Goal: Use online tool/utility: Utilize a website feature to perform a specific function

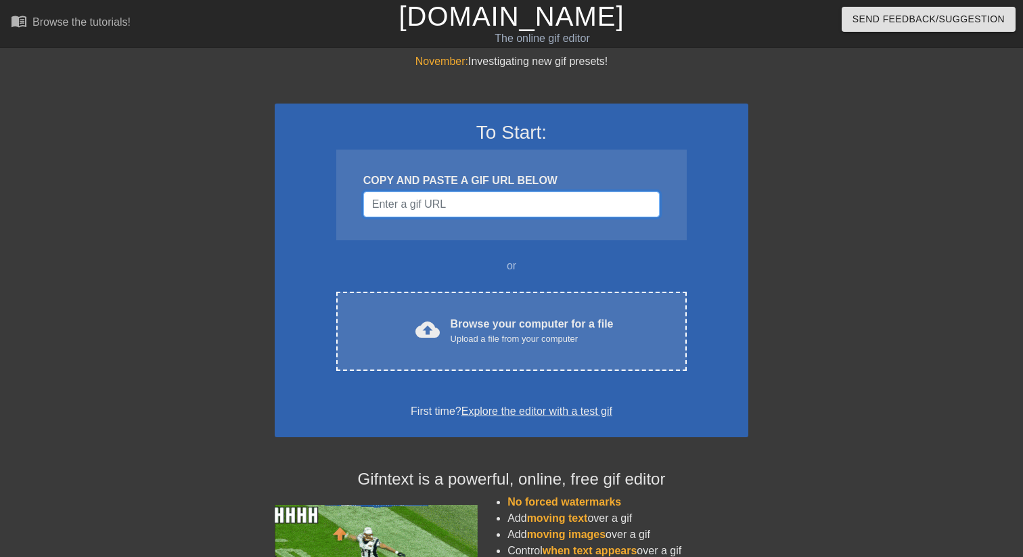
click at [494, 213] on input "Username" at bounding box center [511, 205] width 296 height 26
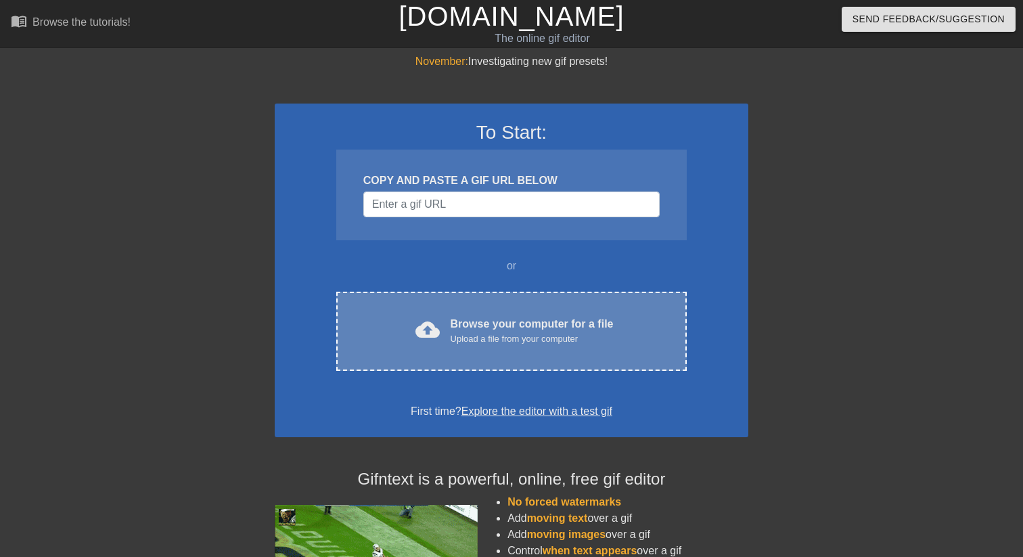
click at [510, 334] on div "Upload a file from your computer" at bounding box center [532, 339] width 163 height 14
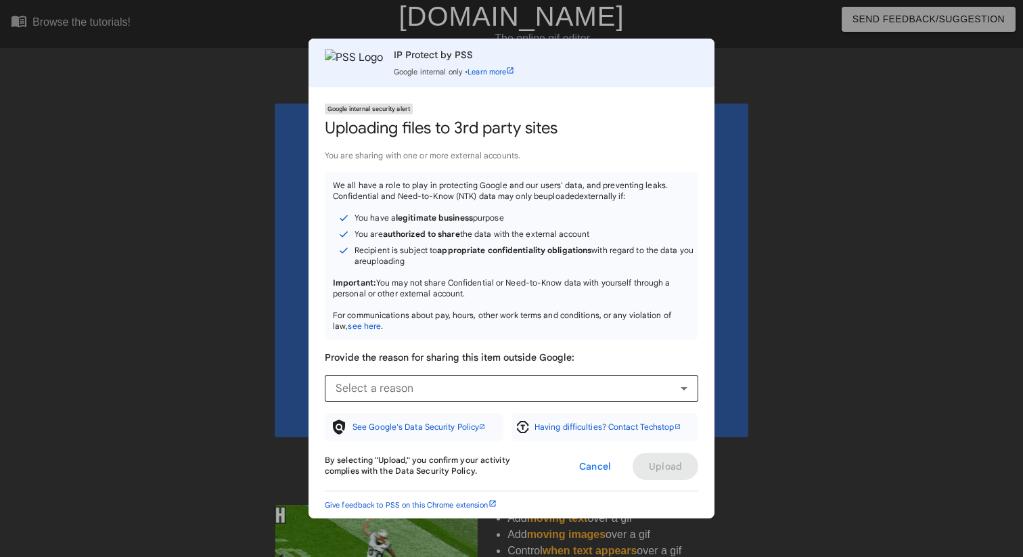
click at [627, 383] on div "Select a reason" at bounding box center [508, 388] width 345 height 16
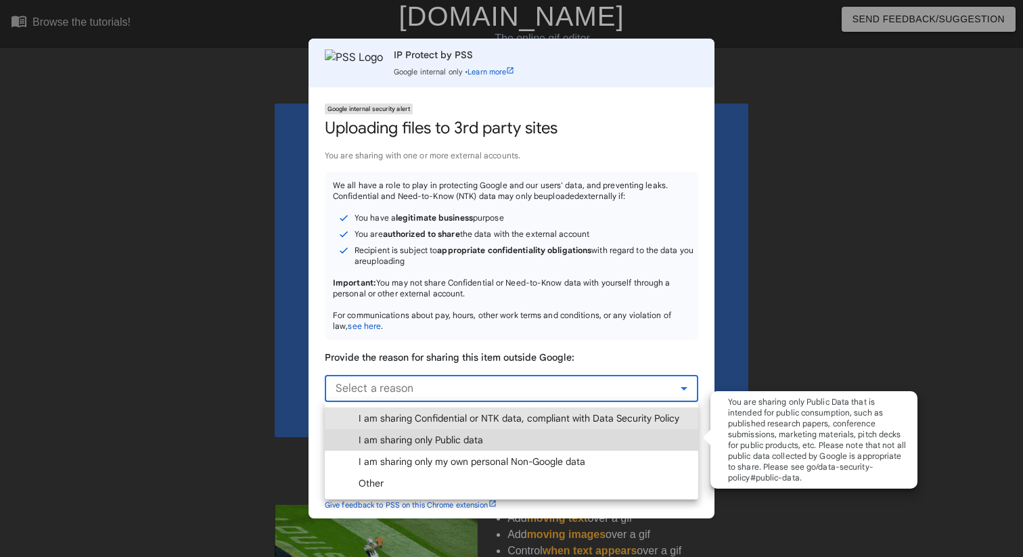
click at [474, 441] on span "I am sharing only Public data" at bounding box center [421, 440] width 125 height 14
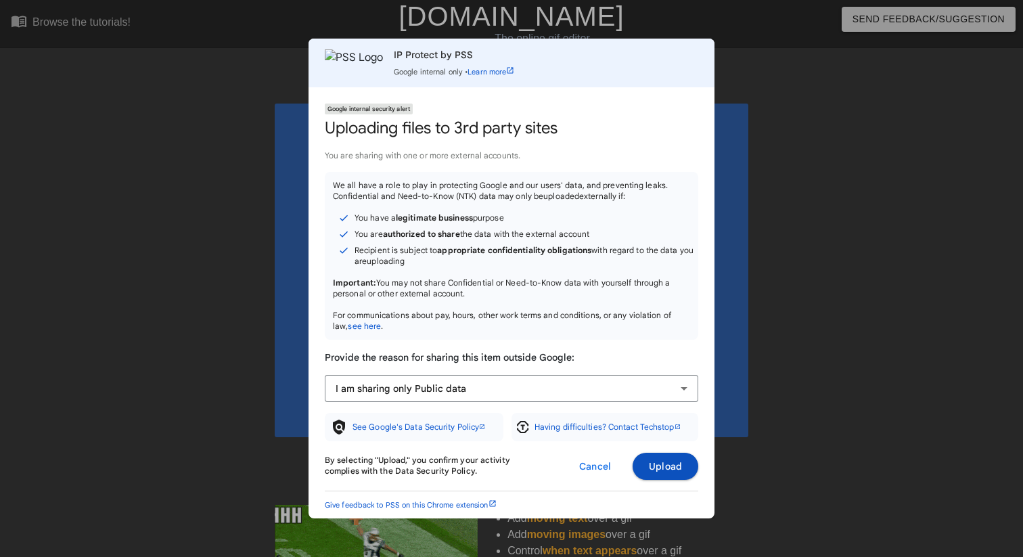
click at [664, 468] on span "Upload" at bounding box center [665, 467] width 33 height 14
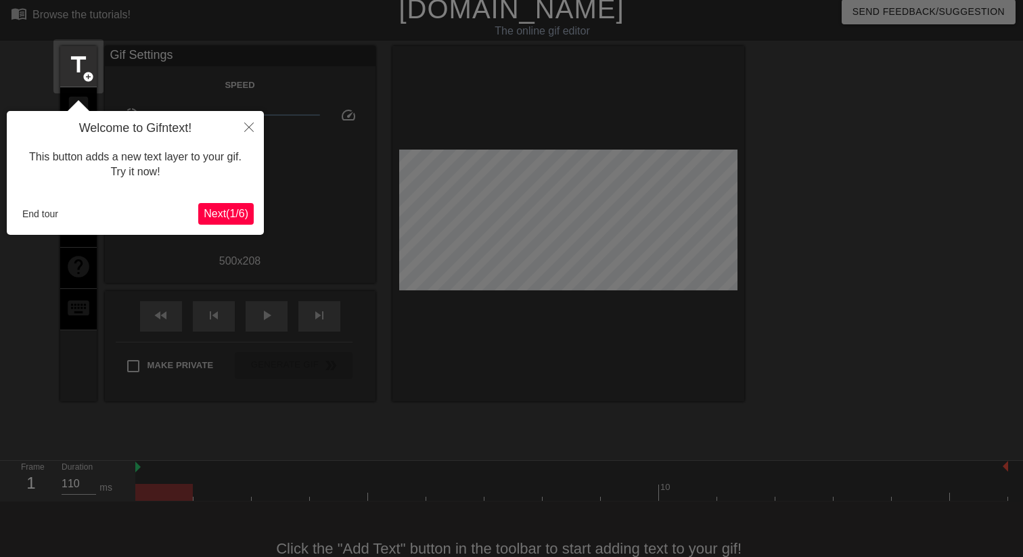
scroll to position [33, 0]
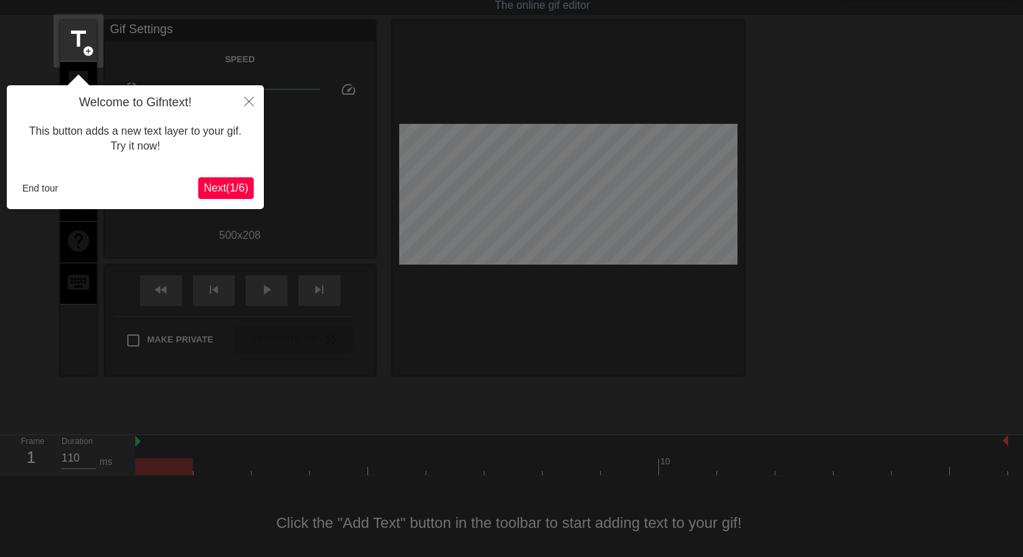
click at [228, 190] on span "Next ( 1 / 6 )" at bounding box center [226, 188] width 45 height 12
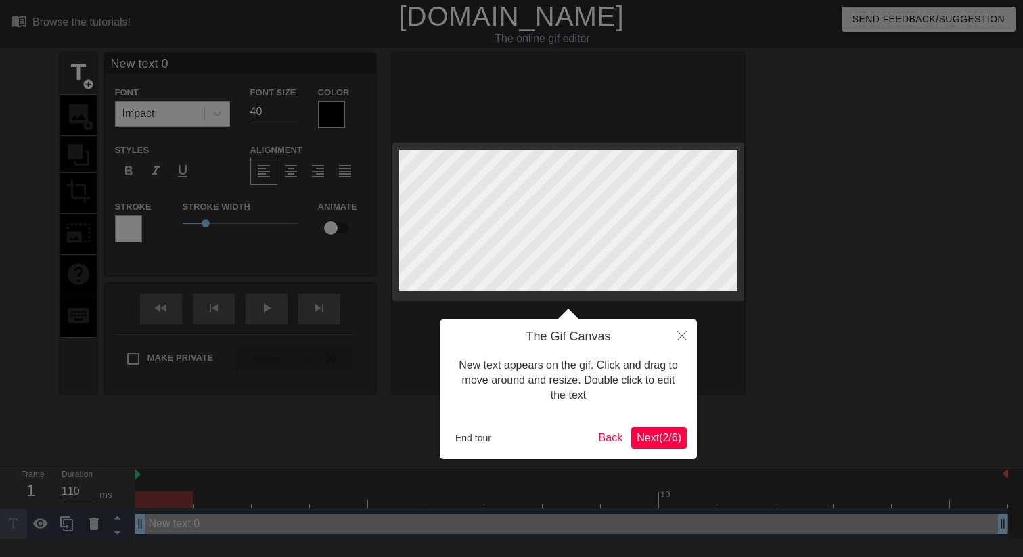
scroll to position [0, 0]
click at [663, 433] on span "Next ( 2 / 6 )" at bounding box center [659, 438] width 45 height 12
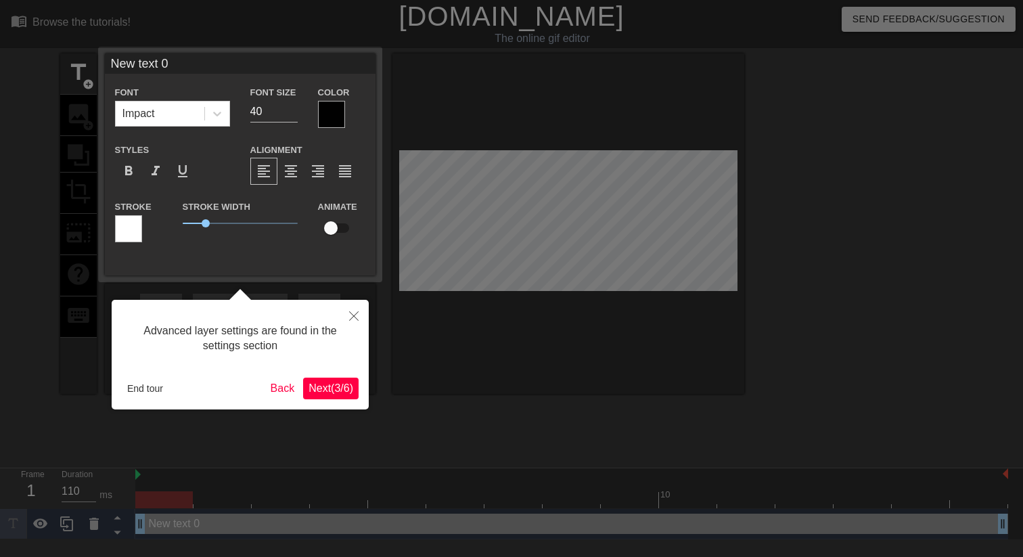
click at [329, 388] on span "Next ( 3 / 6 )" at bounding box center [331, 388] width 45 height 12
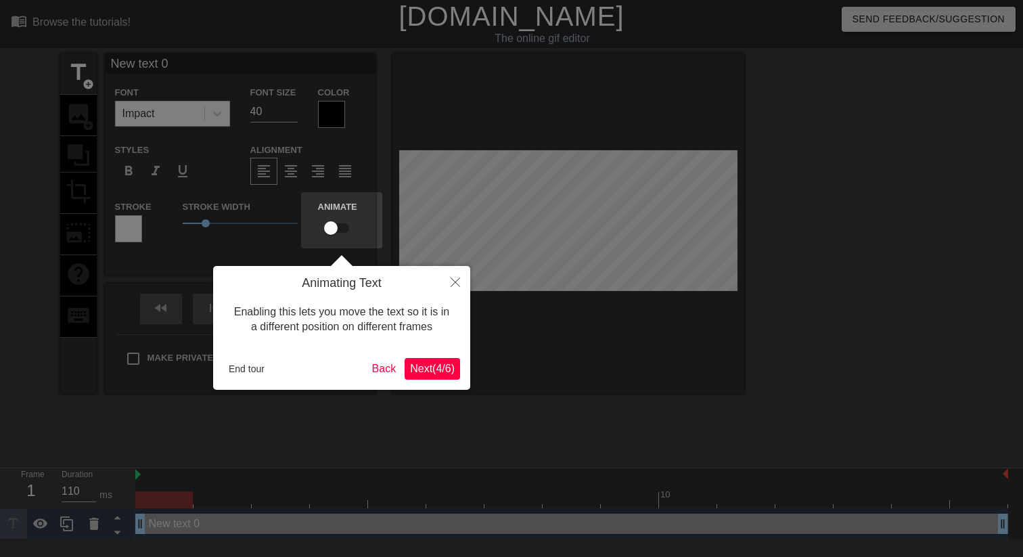
click at [410, 370] on span "Next ( 4 / 6 )" at bounding box center [432, 369] width 45 height 12
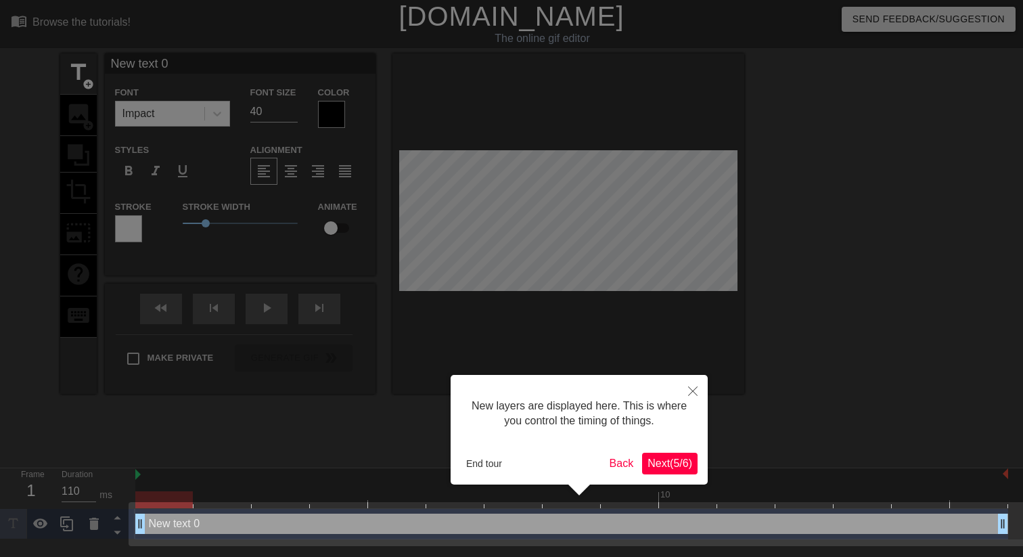
click at [672, 464] on span "Next ( 5 / 6 )" at bounding box center [670, 464] width 45 height 12
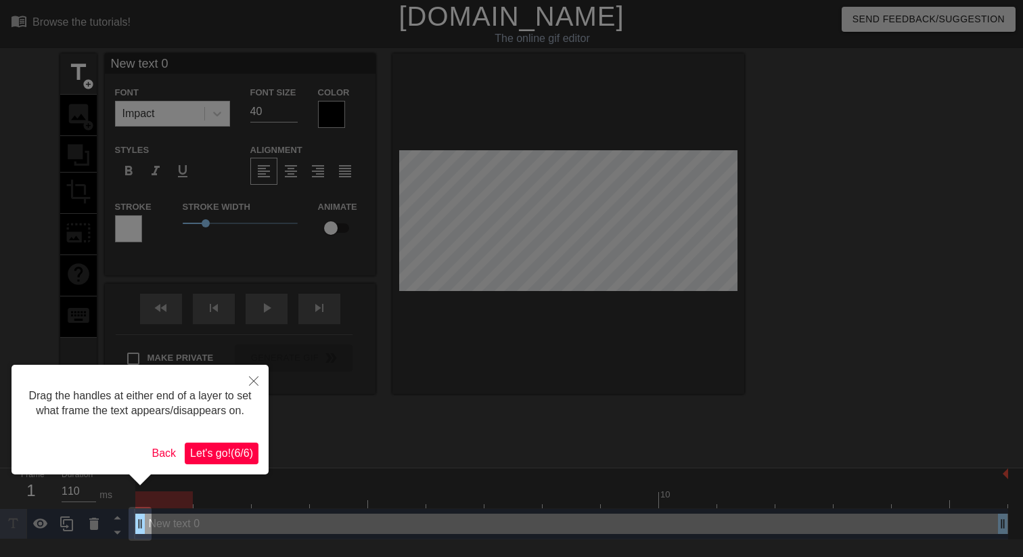
click at [217, 459] on span "Let's go! ( 6 / 6 )" at bounding box center [221, 453] width 63 height 12
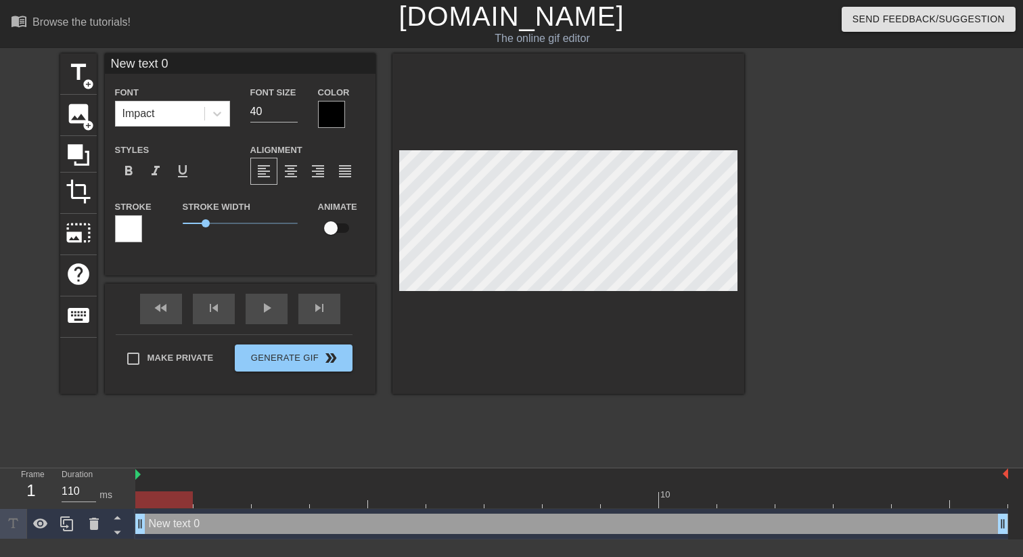
click at [332, 120] on div at bounding box center [331, 114] width 27 height 27
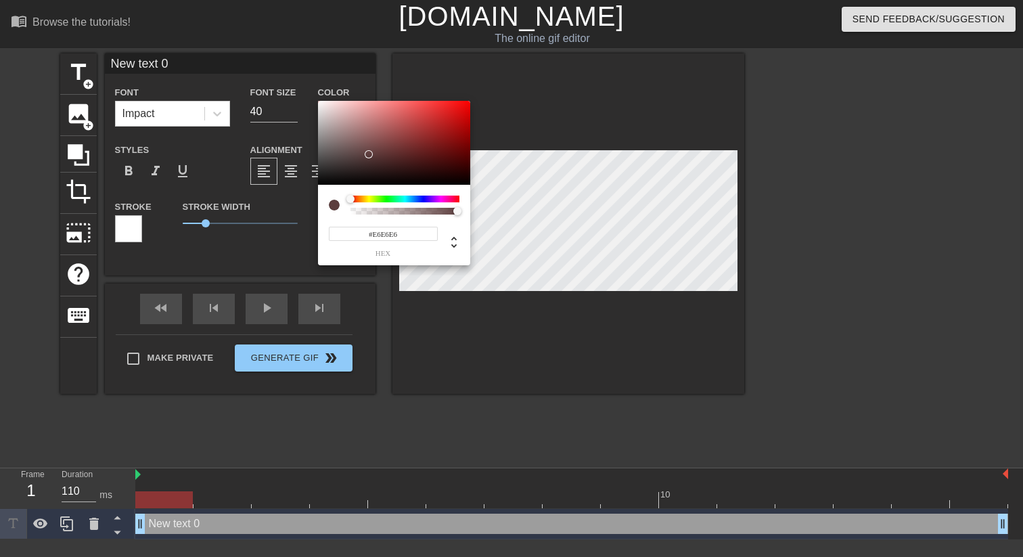
type input "#FFFFFF"
drag, startPoint x: 369, startPoint y: 154, endPoint x: 279, endPoint y: 74, distance: 120.8
click at [279, 74] on div "#FFFFFF hex" at bounding box center [511, 278] width 1023 height 557
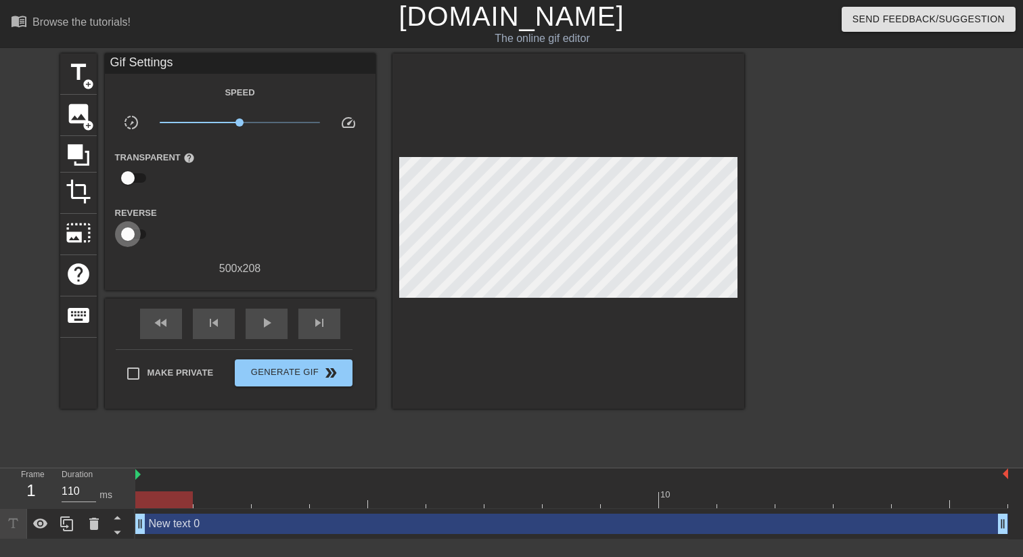
click at [133, 236] on input "checkbox" at bounding box center [127, 234] width 77 height 26
click at [133, 236] on input "checkbox" at bounding box center [140, 234] width 77 height 26
checkbox input "false"
click at [74, 86] on div "title add_circle" at bounding box center [78, 73] width 37 height 41
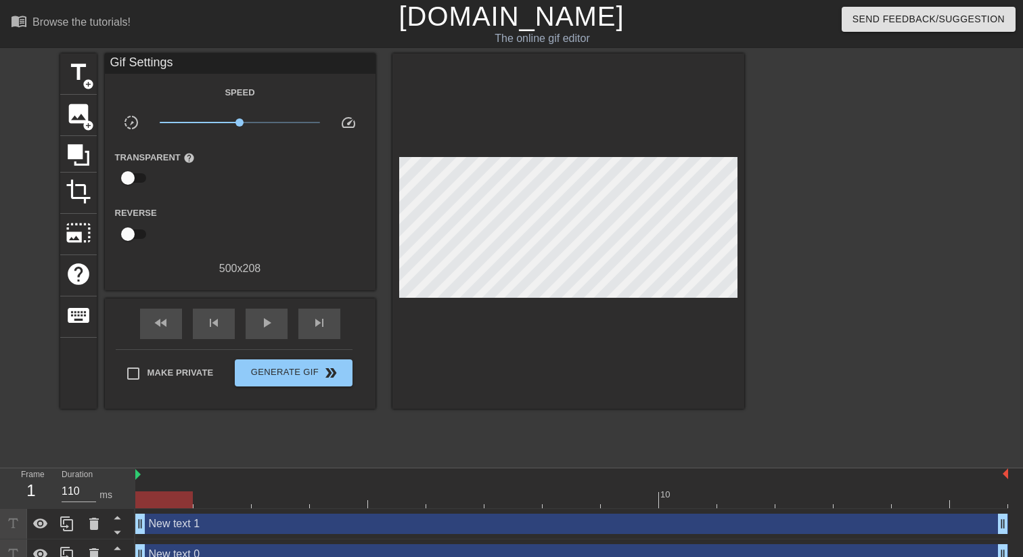
click at [890, 249] on div at bounding box center [862, 256] width 203 height 406
click at [174, 501] on div at bounding box center [164, 499] width 58 height 17
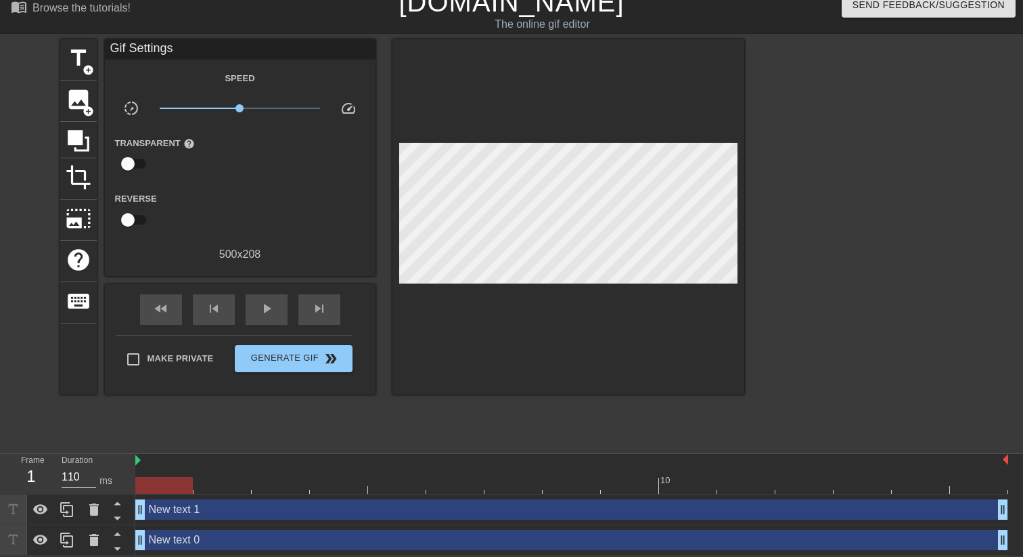
click at [472, 538] on div "New text 0 drag_handle drag_handle" at bounding box center [571, 540] width 873 height 20
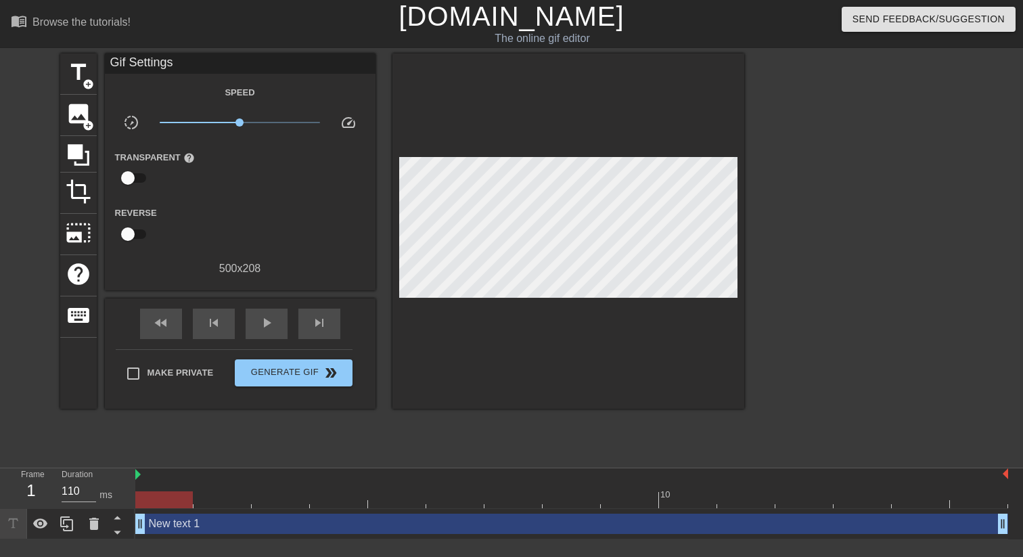
scroll to position [0, 0]
click at [451, 523] on div "New text 1 drag_handle drag_handle" at bounding box center [571, 524] width 873 height 20
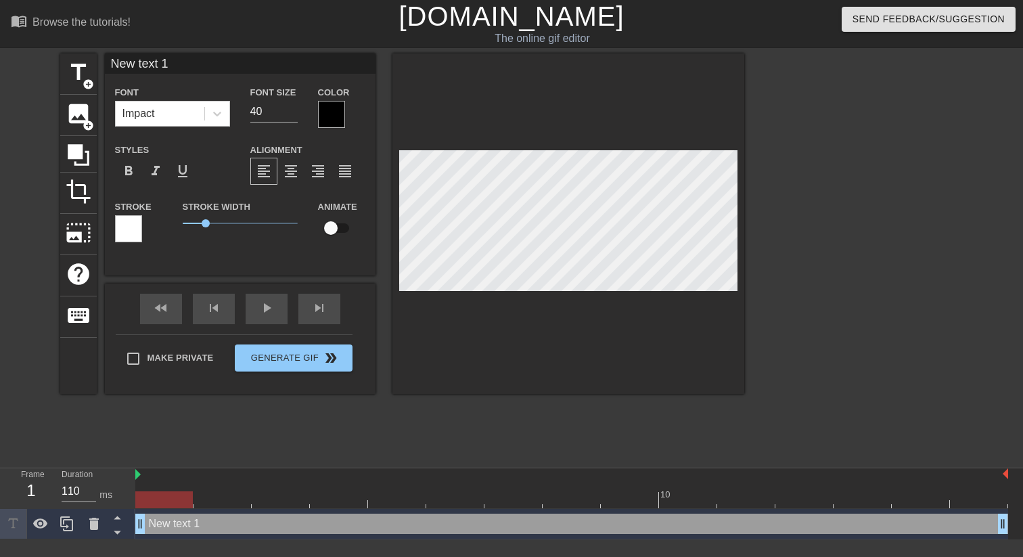
click at [130, 224] on div at bounding box center [128, 228] width 27 height 27
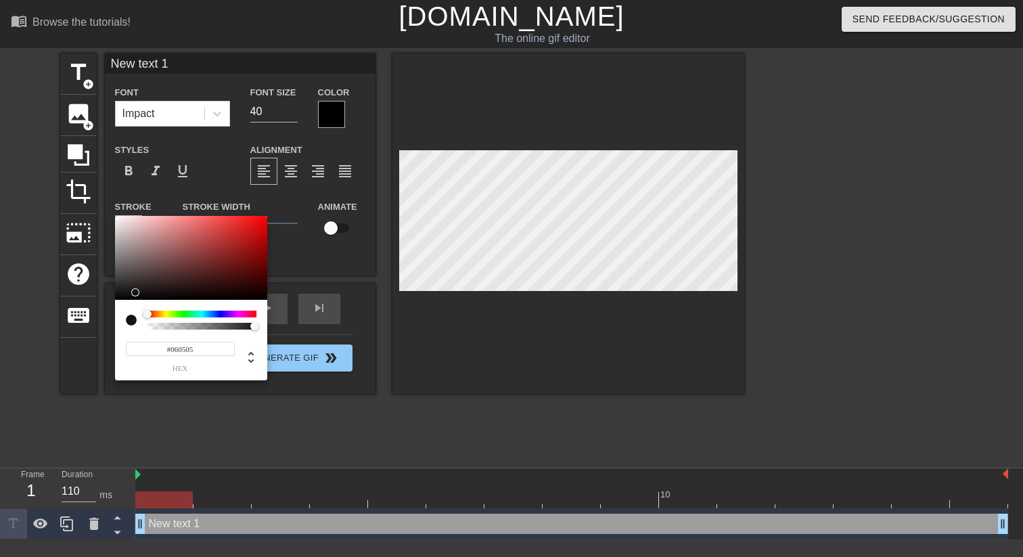
type input "#000000"
drag, startPoint x: 140, startPoint y: 288, endPoint x: 133, endPoint y: 305, distance: 18.2
click at [133, 305] on div "#000000 hex" at bounding box center [191, 298] width 152 height 164
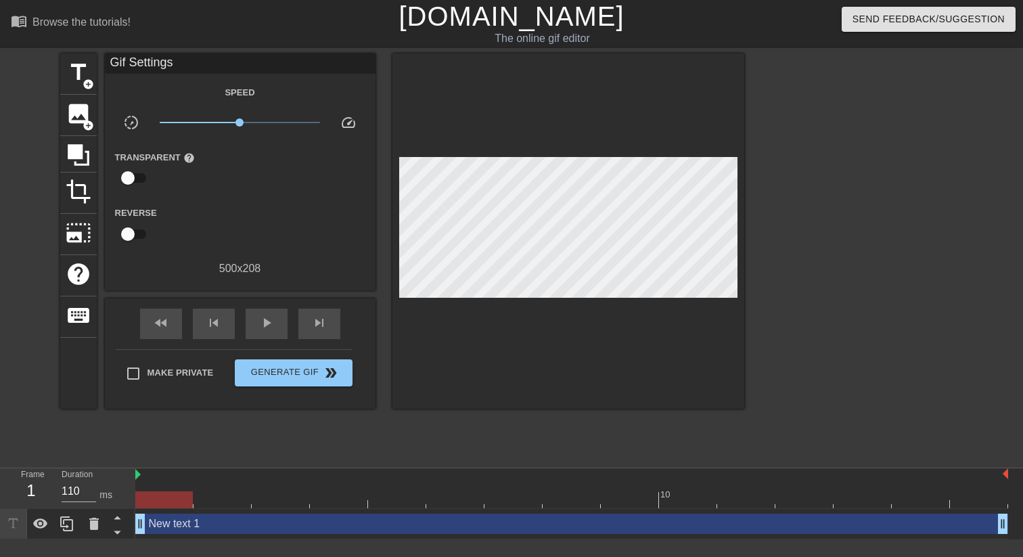
click at [311, 530] on div "New text 1 drag_handle drag_handle" at bounding box center [571, 524] width 873 height 20
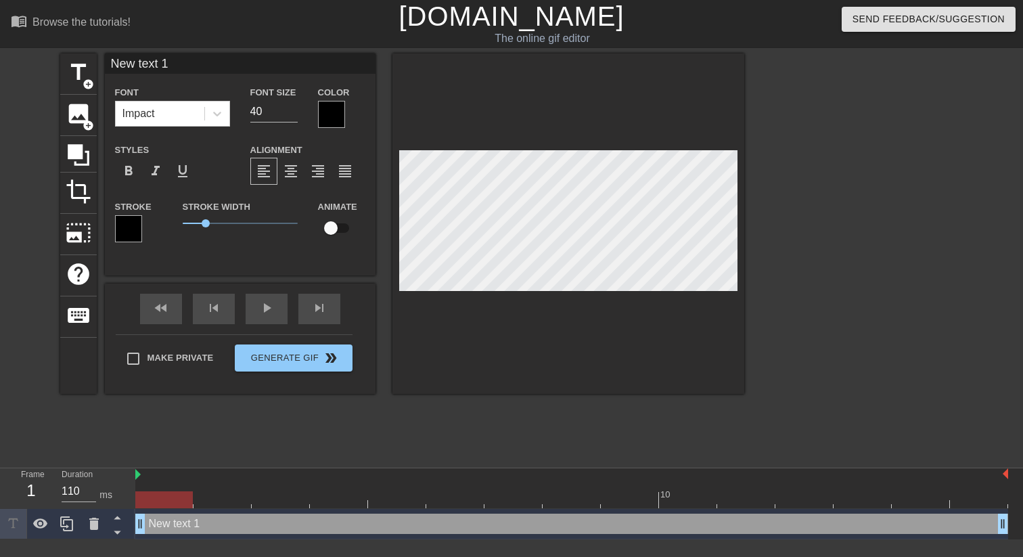
click at [336, 112] on div at bounding box center [331, 114] width 27 height 27
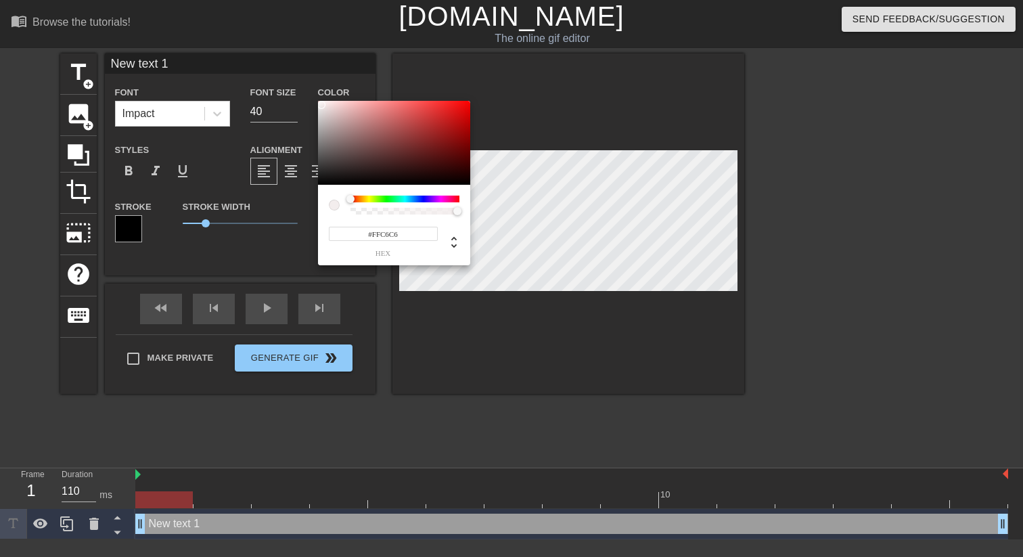
type input "#FFFFFF"
drag, startPoint x: 349, startPoint y: 133, endPoint x: 313, endPoint y: 93, distance: 54.2
click at [313, 93] on div "#FFFFFF hex" at bounding box center [511, 278] width 1023 height 557
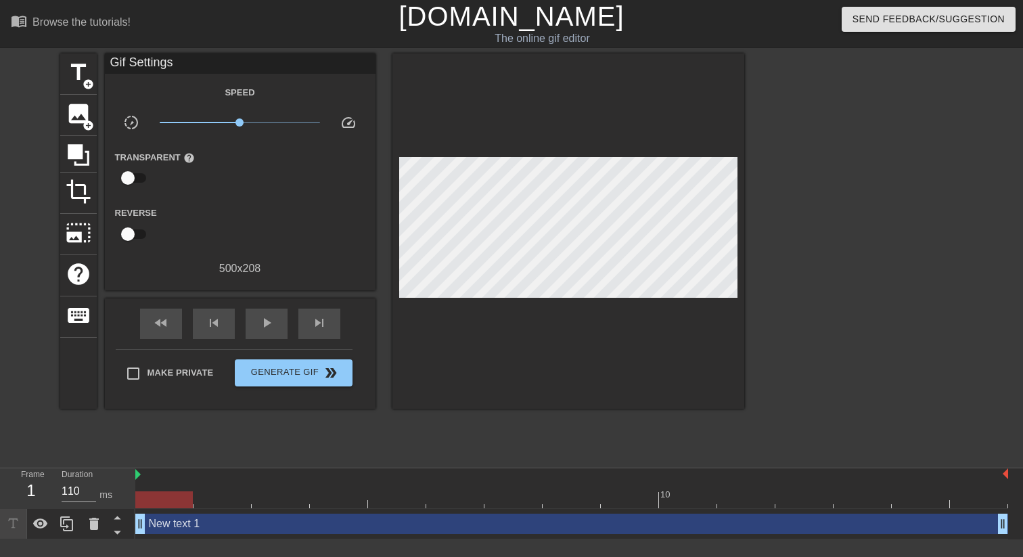
click at [391, 524] on div "New text 1 drag_handle drag_handle" at bounding box center [571, 524] width 873 height 20
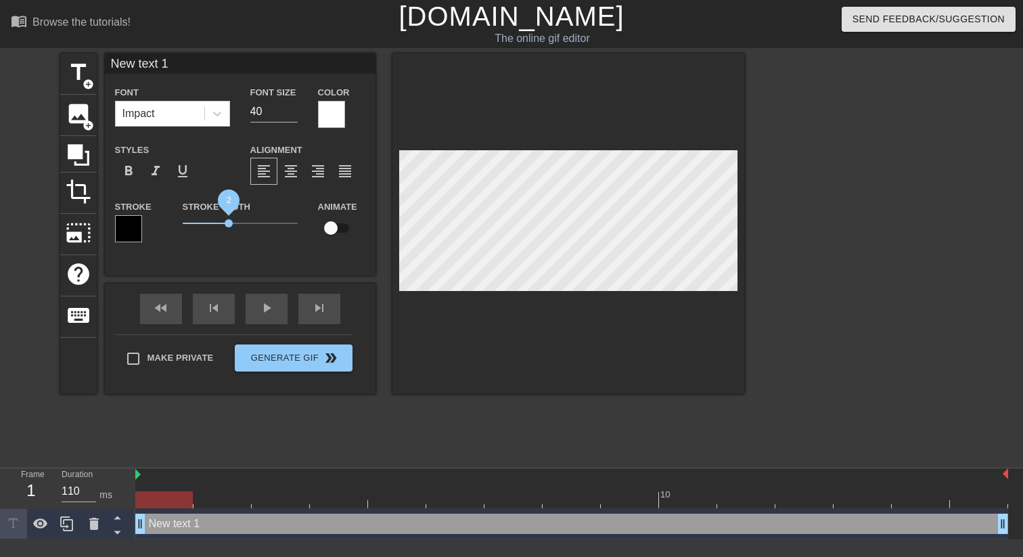
drag, startPoint x: 213, startPoint y: 225, endPoint x: 229, endPoint y: 224, distance: 15.6
click at [229, 224] on span "2" at bounding box center [240, 223] width 115 height 16
click at [245, 224] on span "2" at bounding box center [240, 223] width 115 height 16
type input "New 1"
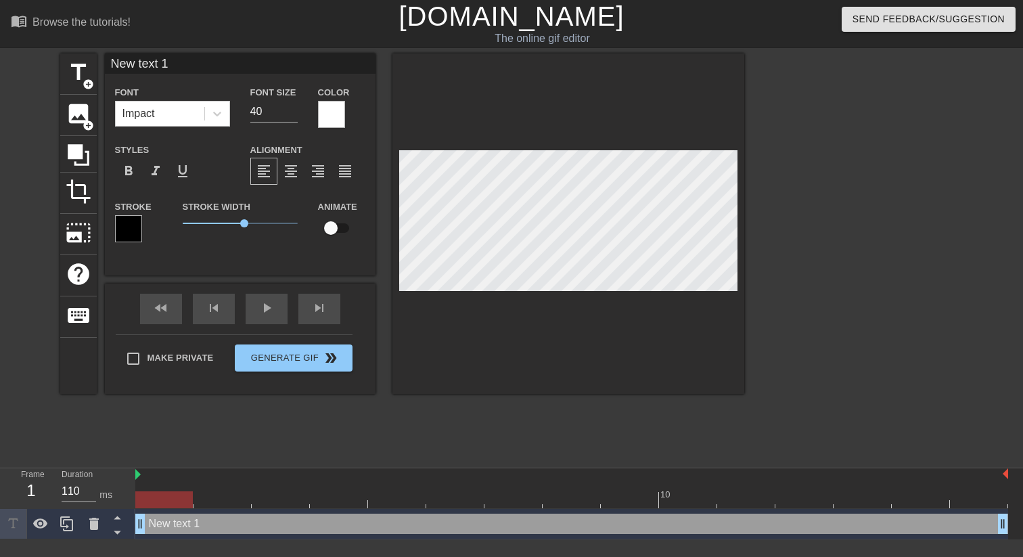
type textarea "New 1"
type input "New 1"
type textarea "New 1"
type input "Ne 1"
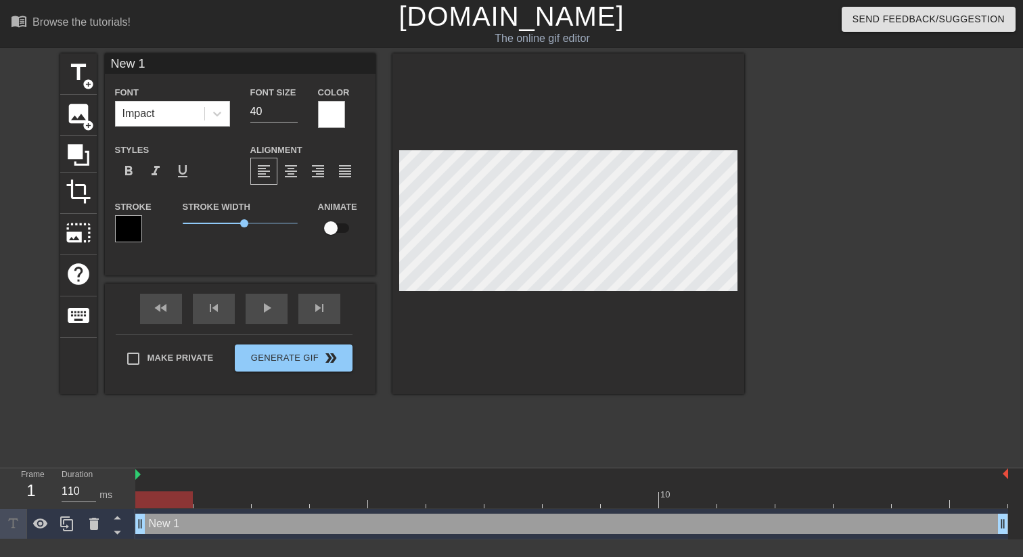
type textarea "Ne 1"
type input "N 1"
type textarea "N 1"
type input "1"
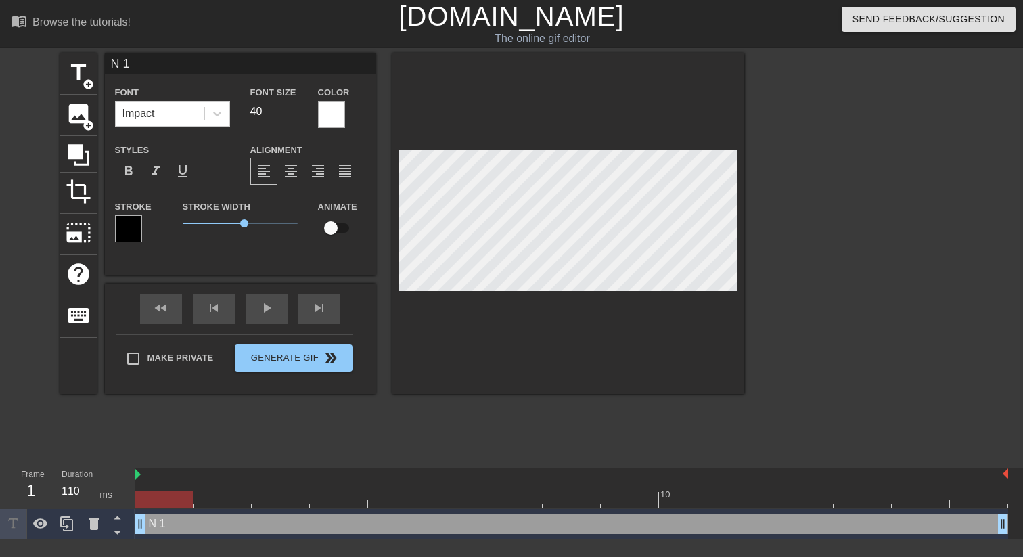
type textarea "1"
type input "A"
type textarea "A"
type input "Ar"
type textarea "Ar"
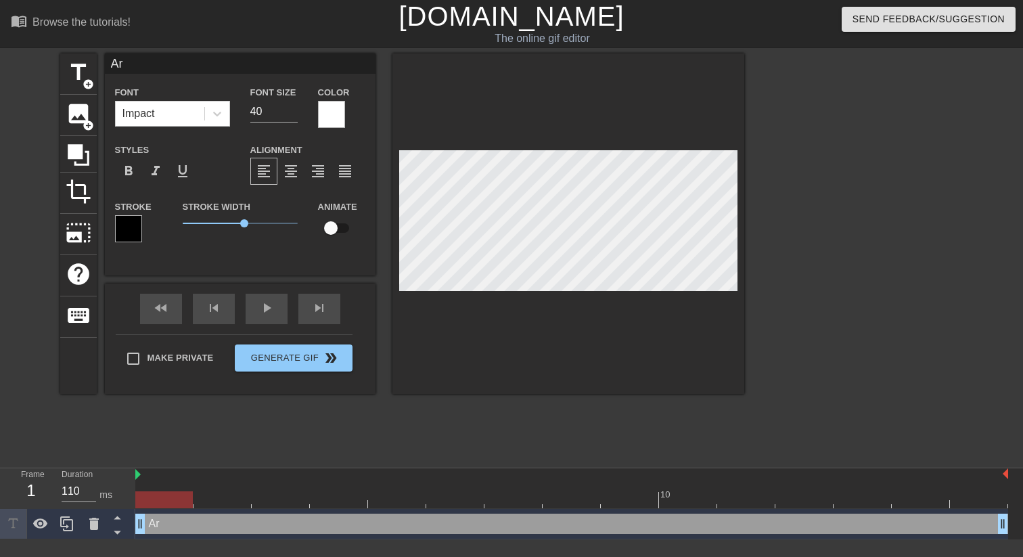
type input "Arg"
type textarea "Arg"
type input "Args"
type textarea "Args"
click at [257, 113] on input "40" at bounding box center [273, 112] width 47 height 22
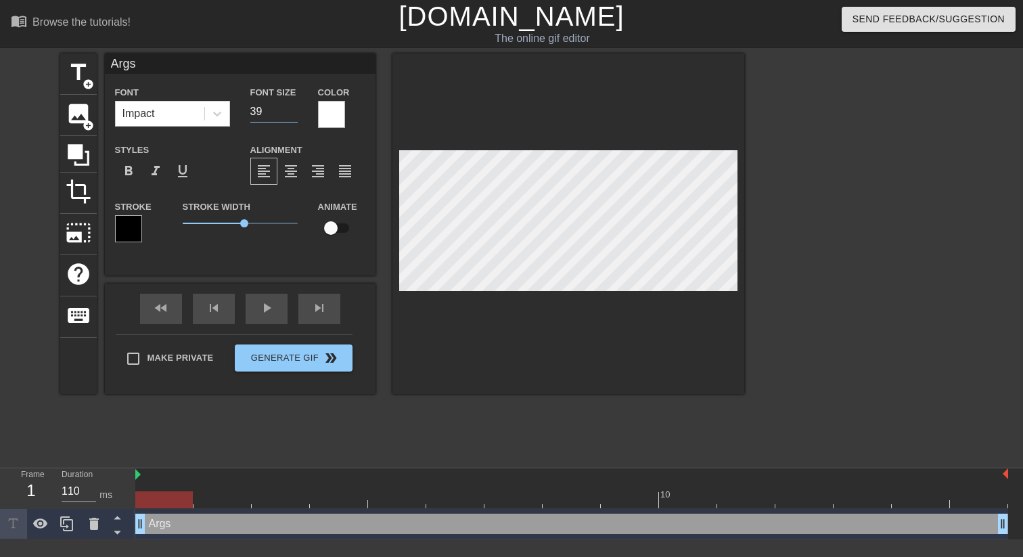
click at [291, 116] on input "39" at bounding box center [273, 112] width 47 height 22
click at [291, 116] on input "38" at bounding box center [273, 112] width 47 height 22
click at [291, 116] on input "37" at bounding box center [273, 112] width 47 height 22
click at [291, 116] on input "36" at bounding box center [273, 112] width 47 height 22
drag, startPoint x: 274, startPoint y: 112, endPoint x: 241, endPoint y: 112, distance: 33.2
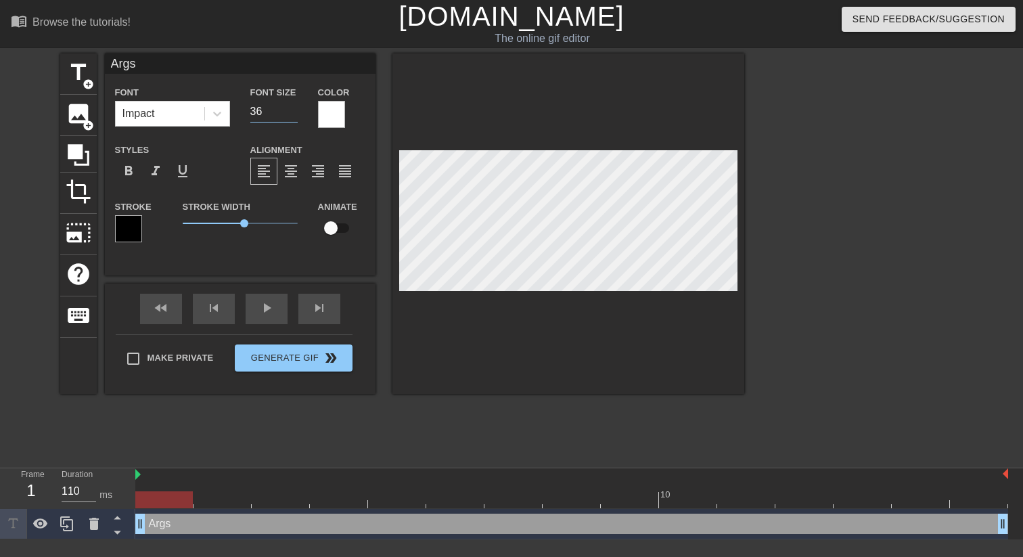
click at [242, 112] on div "Font Size 36" at bounding box center [274, 106] width 68 height 44
type input "30"
drag, startPoint x: 273, startPoint y: 112, endPoint x: 213, endPoint y: 110, distance: 59.6
click at [213, 110] on div "Font Impact Font Size 30 Color" at bounding box center [240, 106] width 271 height 44
type input "20"
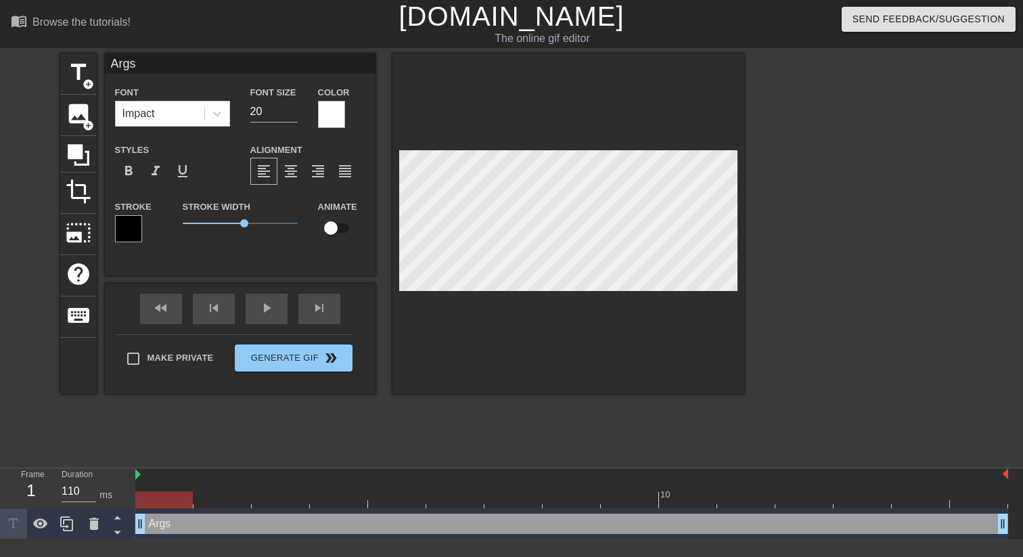
click at [217, 223] on span "2.7" at bounding box center [240, 223] width 115 height 16
click at [261, 114] on input "20" at bounding box center [273, 112] width 47 height 22
type input "24"
click at [858, 213] on div at bounding box center [862, 256] width 203 height 406
click at [271, 102] on input "24" at bounding box center [273, 112] width 47 height 22
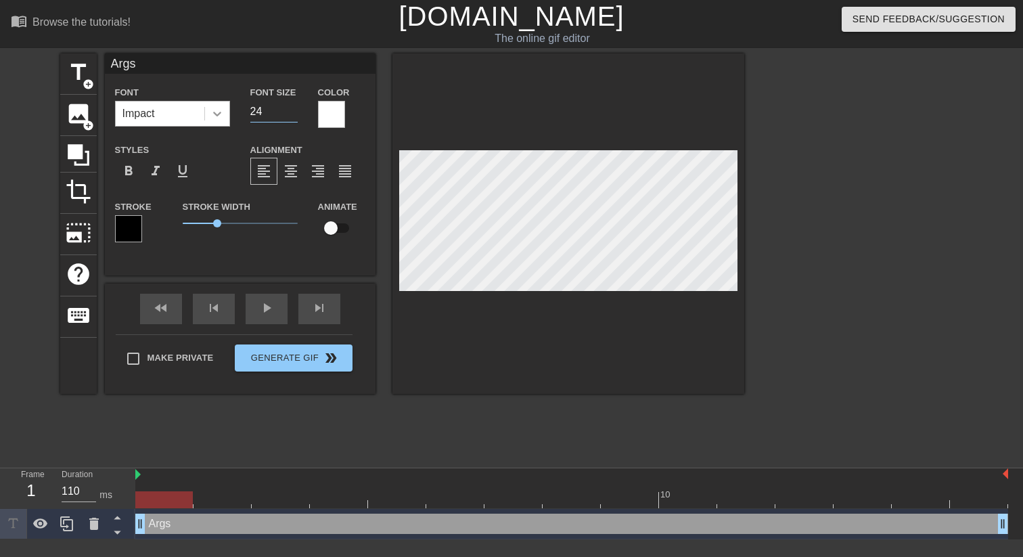
drag, startPoint x: 278, startPoint y: 110, endPoint x: 218, endPoint y: 108, distance: 59.6
click at [217, 108] on div "Font Impact Font Size 24 Color" at bounding box center [240, 106] width 271 height 44
type input "18"
drag, startPoint x: 272, startPoint y: 113, endPoint x: 222, endPoint y: 112, distance: 50.1
click at [223, 112] on div "Font Impact Font Size 18 Color" at bounding box center [240, 106] width 271 height 44
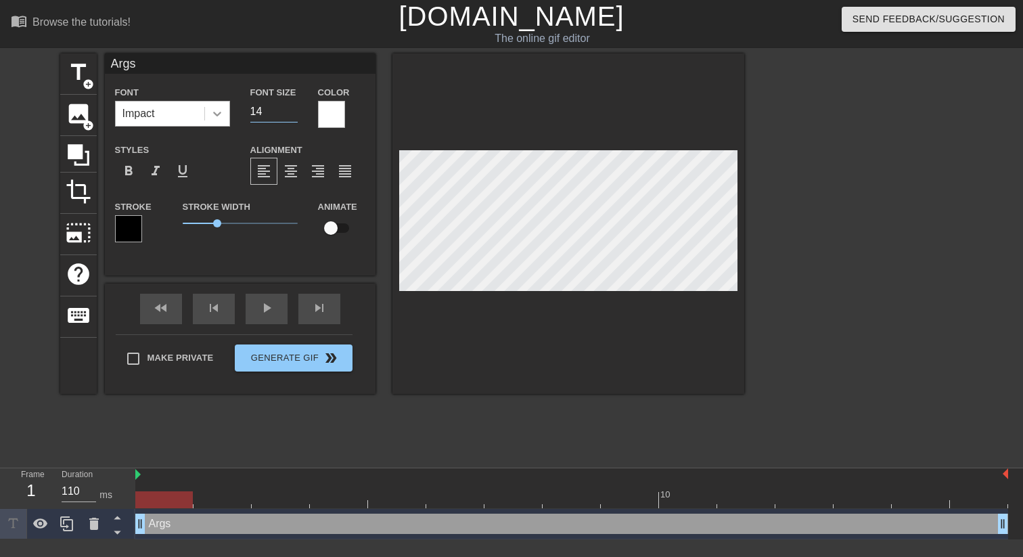
type input "14"
click at [749, 225] on div "title add_circle image add_circle crop photo_size_select_large help keyboard Ar…" at bounding box center [511, 256] width 1023 height 406
drag, startPoint x: 267, startPoint y: 113, endPoint x: 248, endPoint y: 113, distance: 19.0
click at [250, 113] on input "14" at bounding box center [273, 112] width 47 height 22
type input "16"
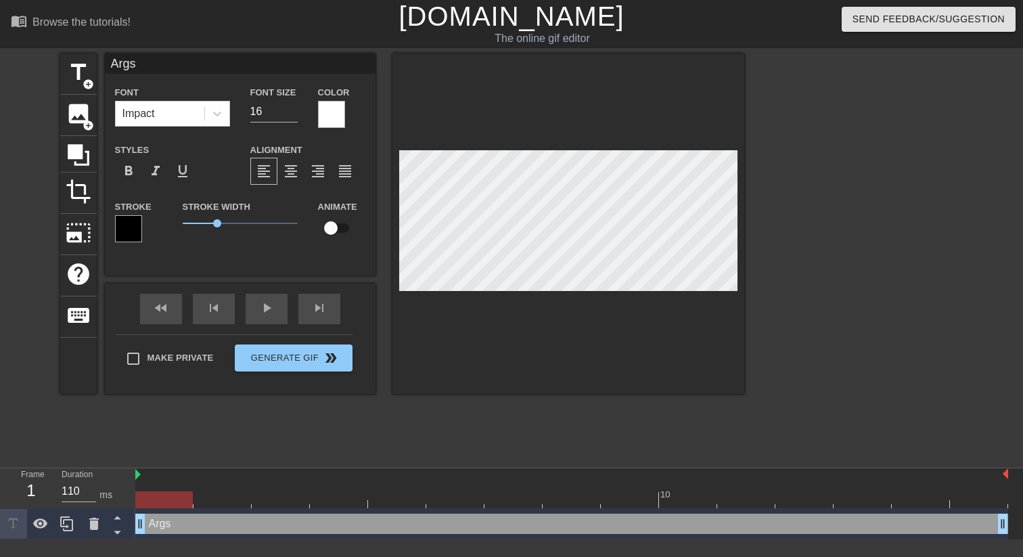
click at [800, 243] on div at bounding box center [862, 256] width 203 height 406
click at [204, 221] on span "1.5" at bounding box center [240, 223] width 115 height 16
click at [797, 236] on div at bounding box center [862, 256] width 203 height 406
click at [779, 260] on div at bounding box center [862, 256] width 203 height 406
click at [75, 156] on icon at bounding box center [79, 155] width 22 height 22
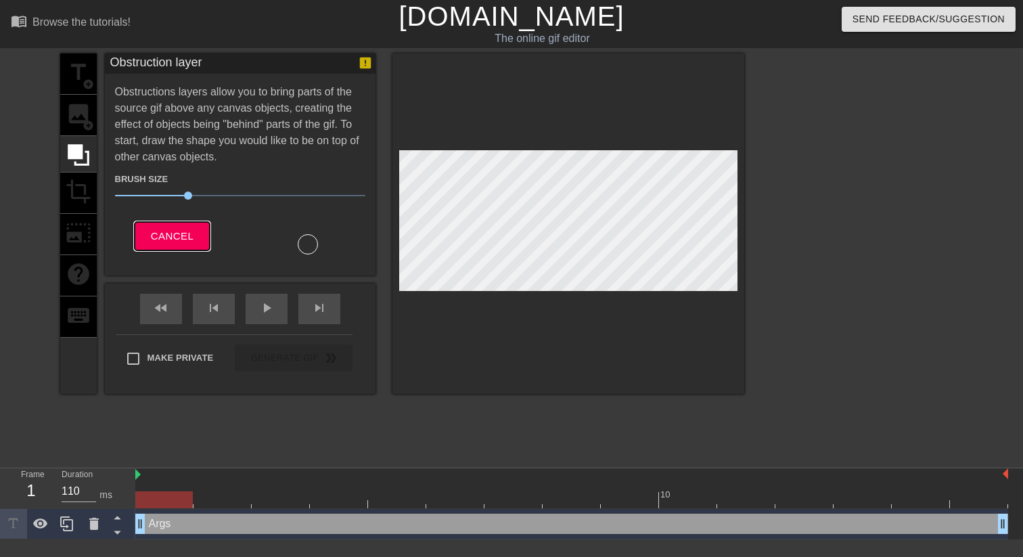
click at [190, 242] on span "Cancel" at bounding box center [172, 236] width 43 height 18
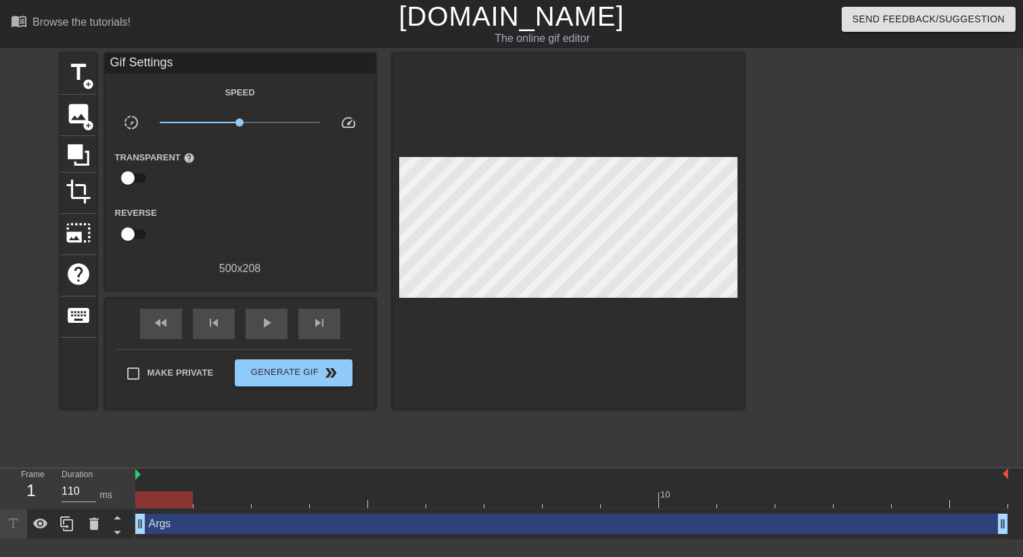
click at [931, 238] on div at bounding box center [862, 256] width 203 height 406
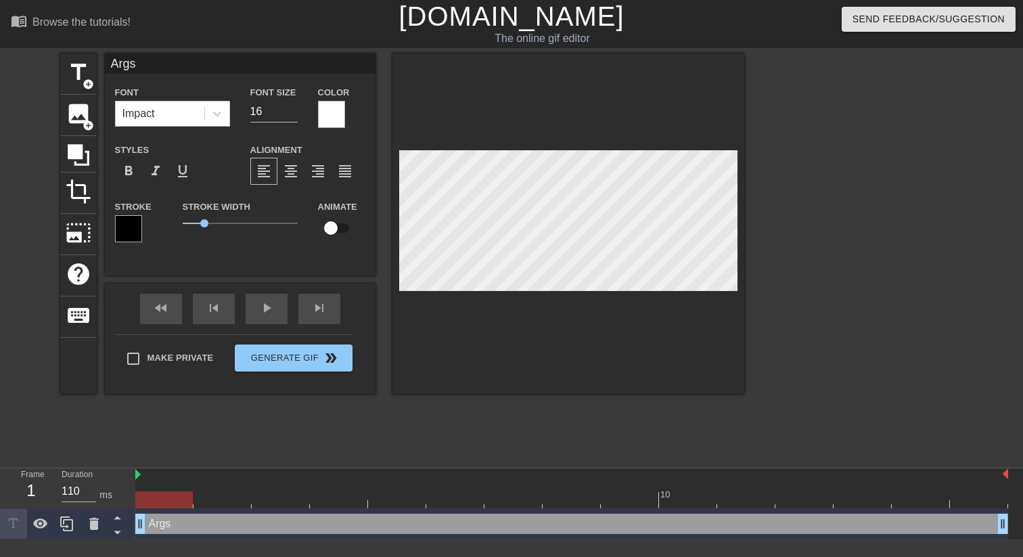
click at [332, 110] on div at bounding box center [331, 114] width 27 height 27
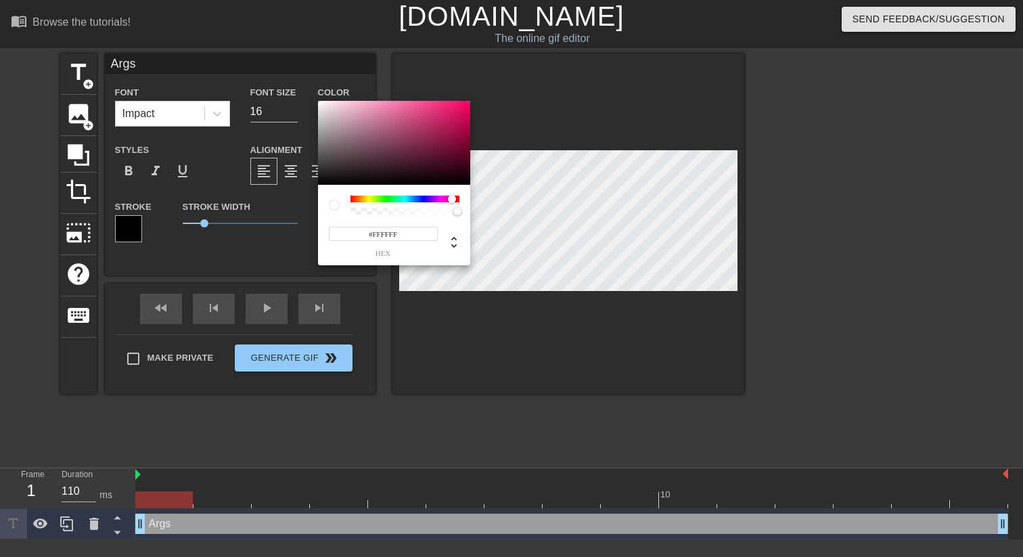
click at [452, 196] on div at bounding box center [405, 199] width 109 height 7
type input "#FF0063"
drag, startPoint x: 456, startPoint y: 114, endPoint x: 472, endPoint y: 97, distance: 23.9
click at [472, 97] on div "#FF0063 hex" at bounding box center [511, 278] width 1023 height 557
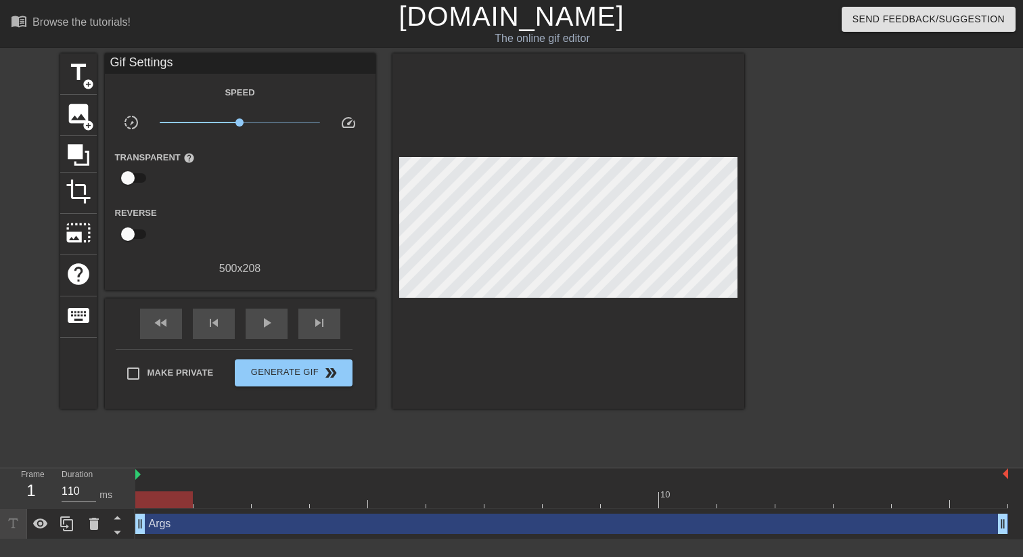
click at [831, 269] on div at bounding box center [862, 256] width 203 height 406
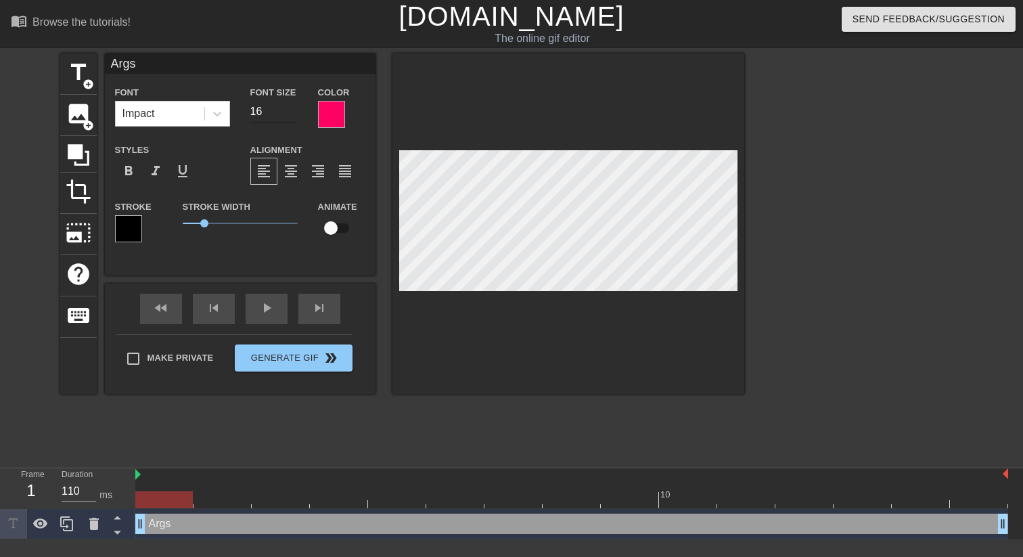
click at [269, 112] on input "16" at bounding box center [273, 112] width 47 height 22
type input "18"
click at [821, 263] on div at bounding box center [862, 256] width 203 height 406
click at [833, 257] on div at bounding box center [862, 256] width 203 height 406
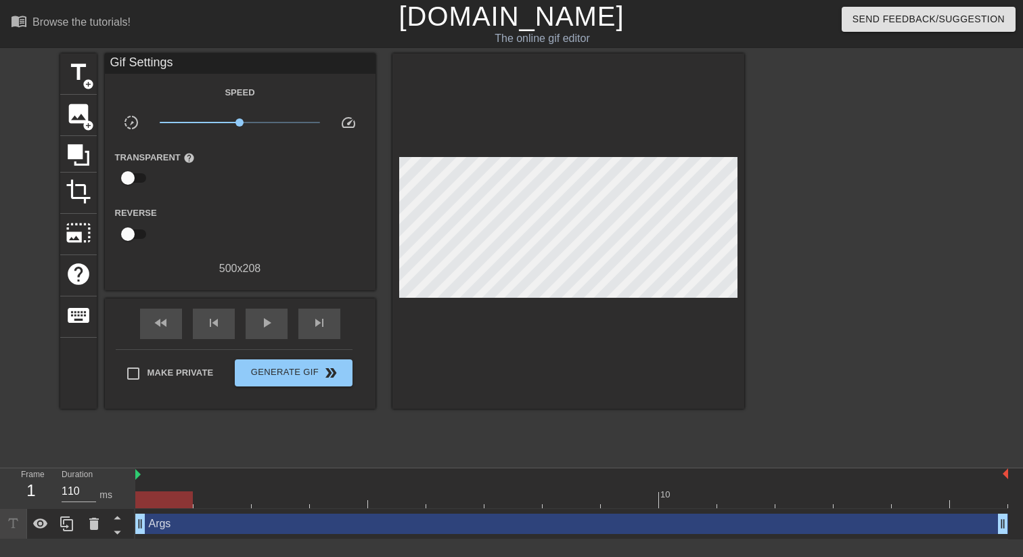
click at [771, 252] on div at bounding box center [862, 256] width 203 height 406
click at [173, 503] on div at bounding box center [164, 499] width 58 height 17
drag, startPoint x: 191, startPoint y: 499, endPoint x: 138, endPoint y: 504, distance: 53.0
click at [138, 504] on div at bounding box center [164, 499] width 58 height 17
click at [154, 502] on div at bounding box center [164, 499] width 58 height 17
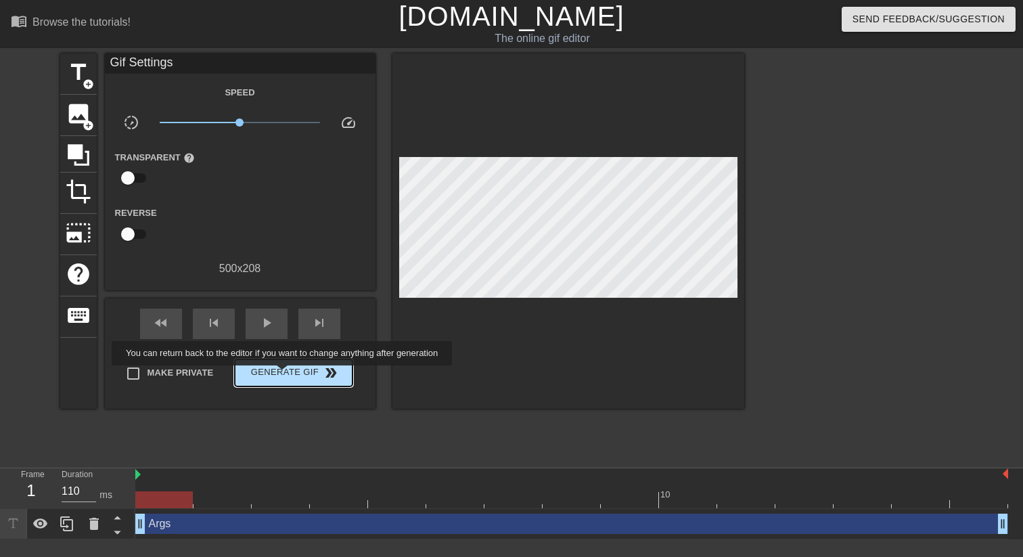
click at [291, 375] on span "Generate Gif double_arrow" at bounding box center [293, 373] width 106 height 16
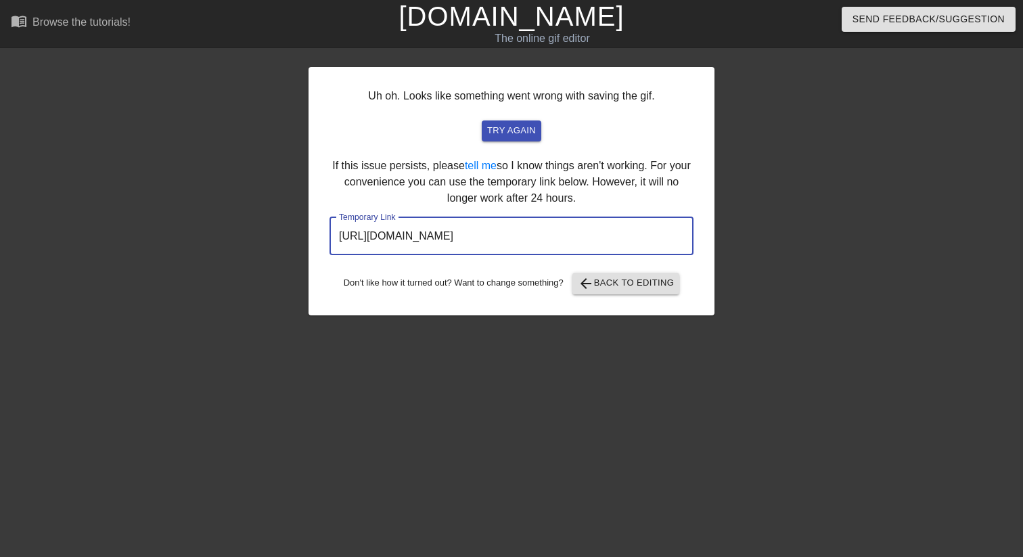
click at [640, 248] on input "[URL][DOMAIN_NAME]" at bounding box center [512, 236] width 364 height 38
click at [634, 243] on input "[URL][DOMAIN_NAME]" at bounding box center [512, 236] width 364 height 38
click at [639, 291] on span "arrow_back Back to Editing" at bounding box center [626, 283] width 97 height 16
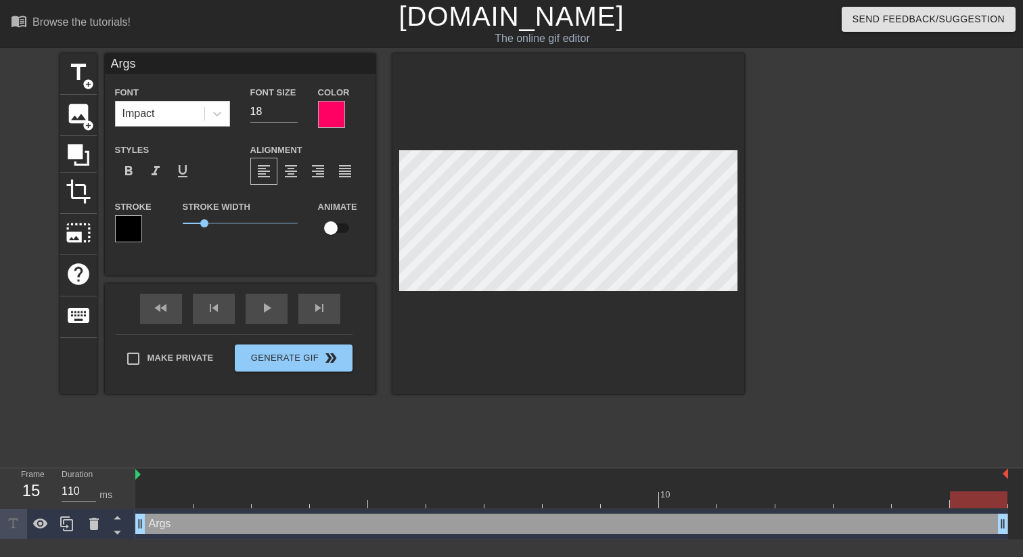
click at [332, 114] on div at bounding box center [331, 114] width 27 height 27
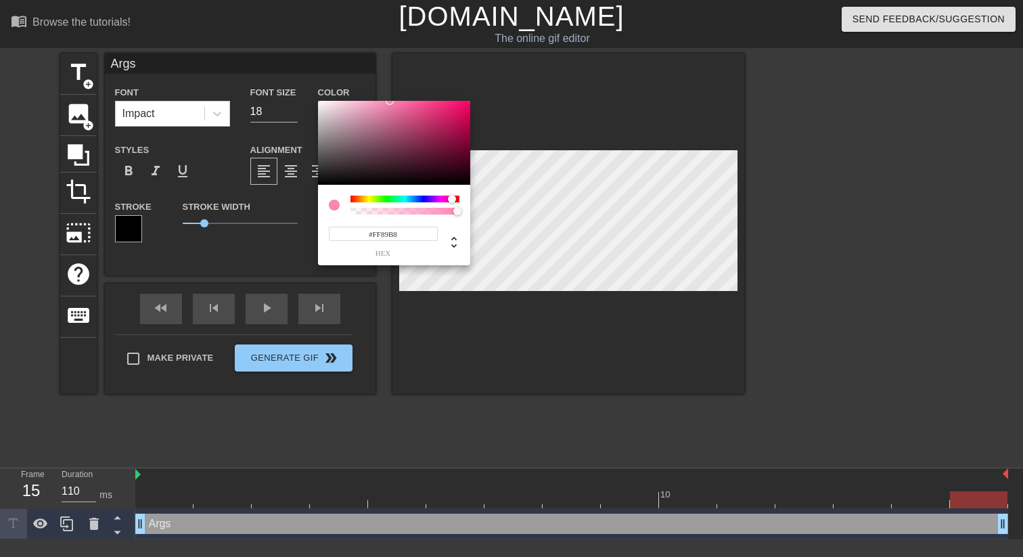
type input "#FF8AB8"
drag, startPoint x: 434, startPoint y: 116, endPoint x: 388, endPoint y: 93, distance: 51.5
click at [388, 93] on div "#FF8AB8 hex" at bounding box center [511, 278] width 1023 height 557
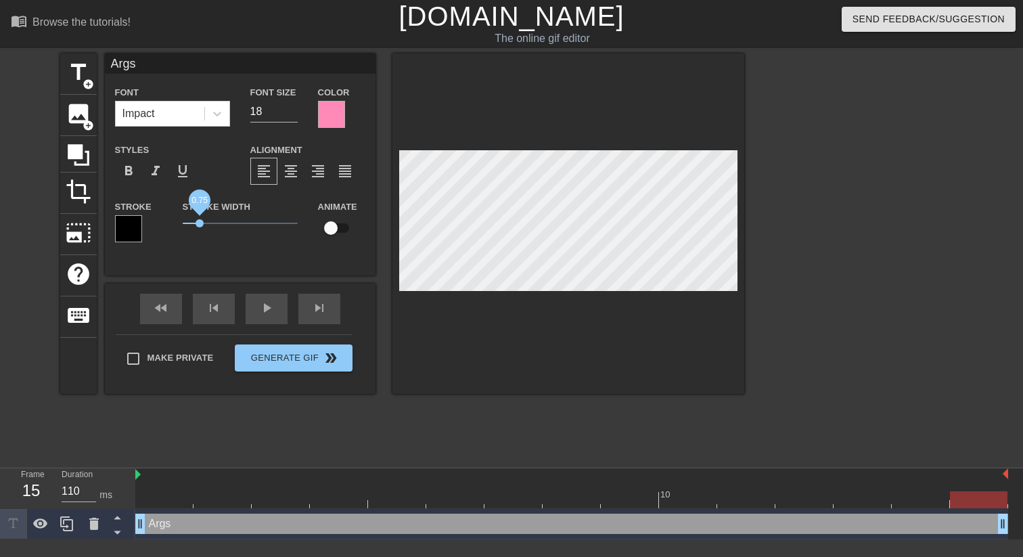
click at [200, 224] on span "0.75" at bounding box center [200, 223] width 8 height 8
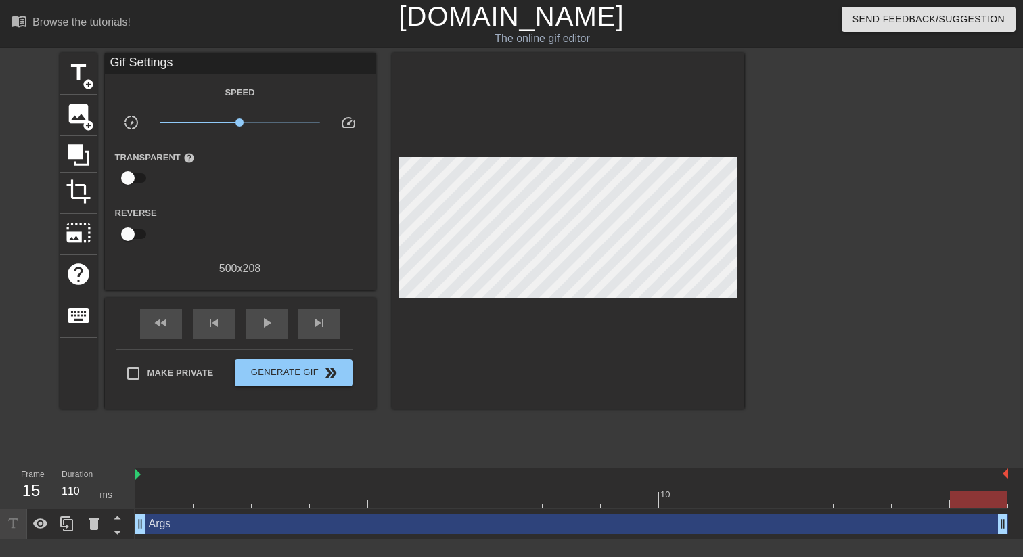
click at [852, 250] on div at bounding box center [862, 256] width 203 height 406
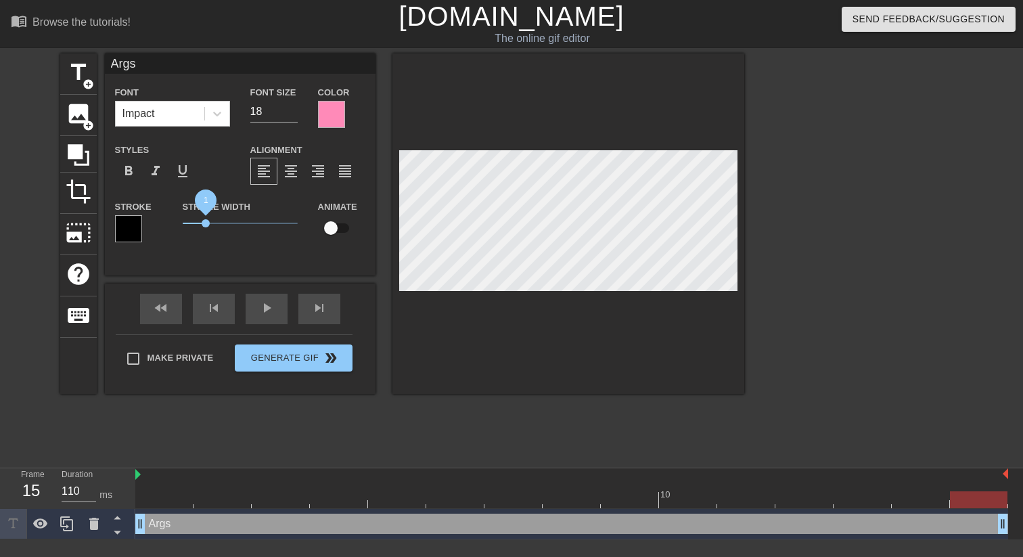
click at [206, 221] on span "1" at bounding box center [206, 223] width 8 height 8
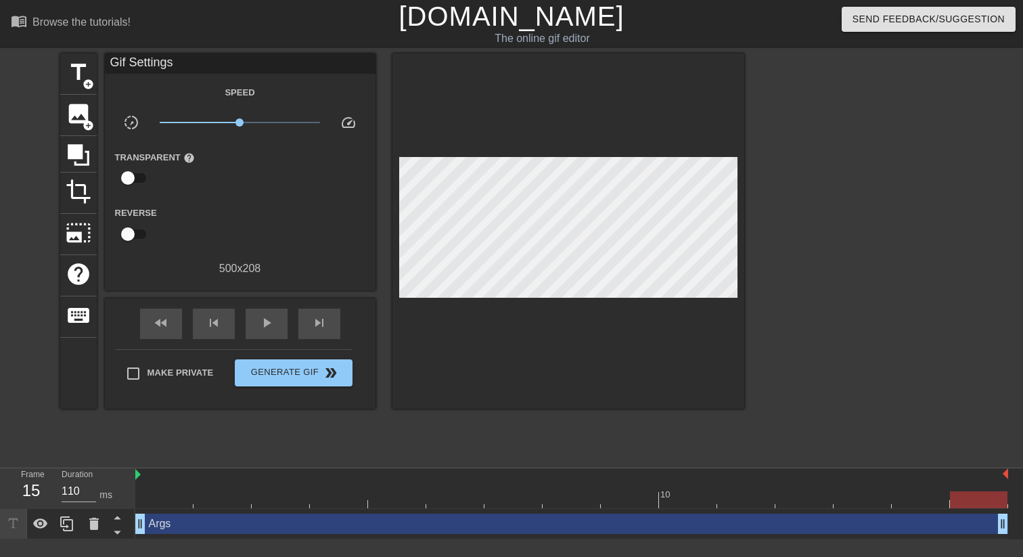
click at [866, 226] on div at bounding box center [862, 256] width 203 height 406
click at [870, 276] on div at bounding box center [862, 256] width 203 height 406
click at [801, 324] on div at bounding box center [862, 256] width 203 height 406
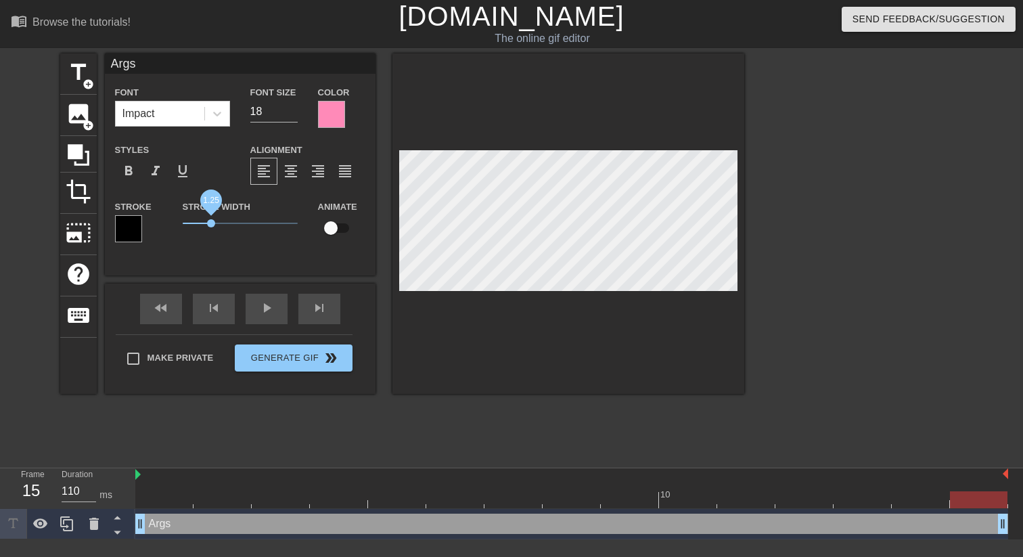
click at [211, 225] on span "1.25" at bounding box center [240, 223] width 115 height 16
click at [841, 281] on div at bounding box center [862, 256] width 203 height 406
click at [804, 250] on div at bounding box center [862, 256] width 203 height 406
drag, startPoint x: 265, startPoint y: 116, endPoint x: 248, endPoint y: 116, distance: 16.9
click at [248, 116] on div "Font Size 18" at bounding box center [274, 106] width 68 height 44
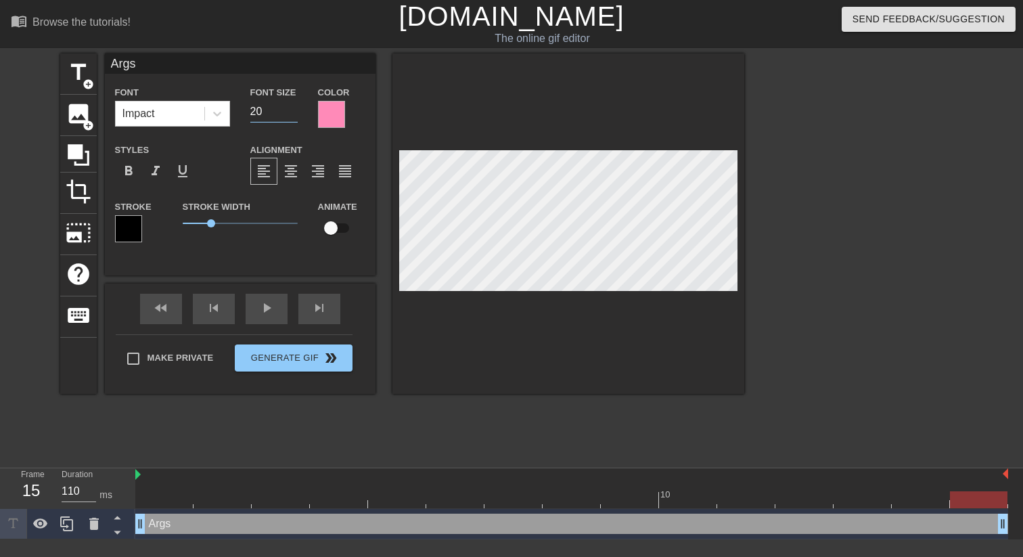
type input "20"
click at [832, 336] on div at bounding box center [862, 256] width 203 height 406
drag, startPoint x: 268, startPoint y: 116, endPoint x: 239, endPoint y: 115, distance: 29.1
click at [239, 115] on div "Font Impact Font Size 20 Color" at bounding box center [240, 106] width 271 height 44
type input "18"
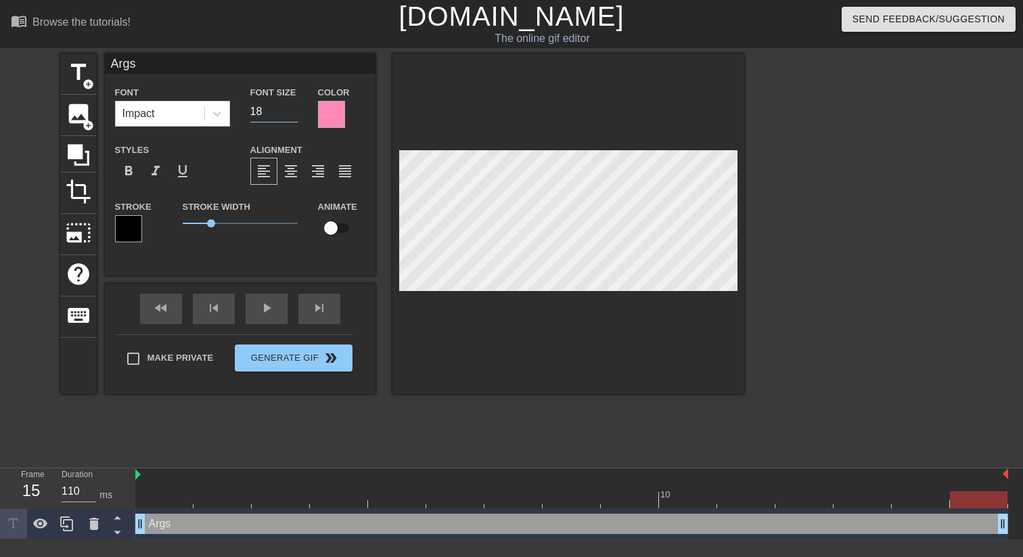
click at [825, 257] on div at bounding box center [862, 256] width 203 height 406
click at [331, 104] on div at bounding box center [331, 114] width 27 height 27
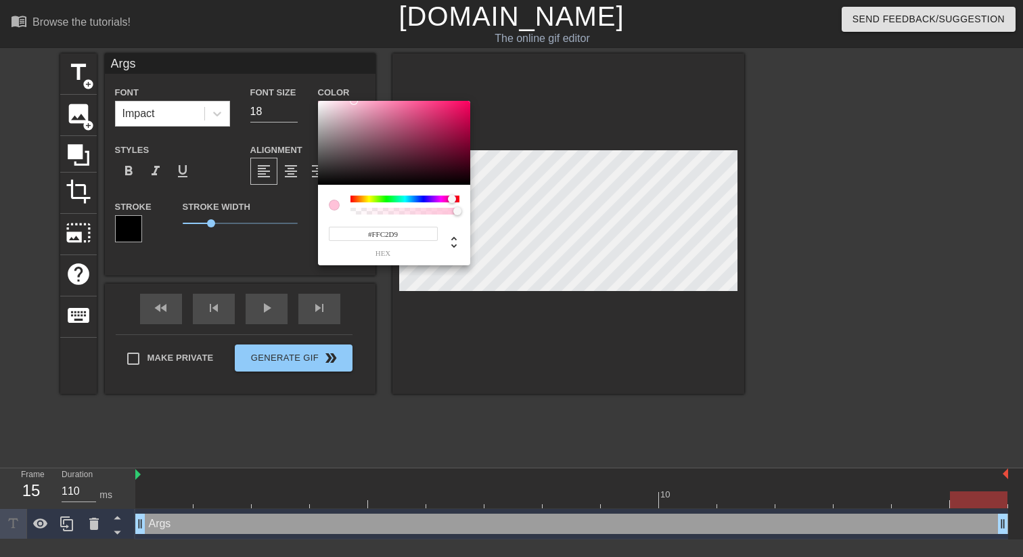
type input "#FFC4DA"
drag, startPoint x: 360, startPoint y: 104, endPoint x: 353, endPoint y: 99, distance: 8.7
click at [353, 99] on div "#FFC4DA hex" at bounding box center [511, 278] width 1023 height 557
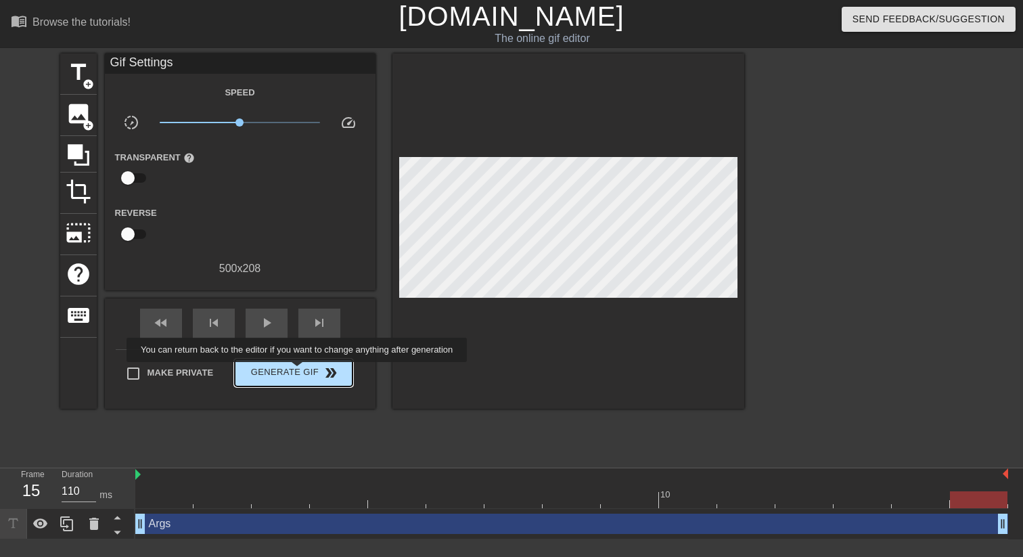
click at [306, 372] on span "Generate Gif double_arrow" at bounding box center [293, 373] width 106 height 16
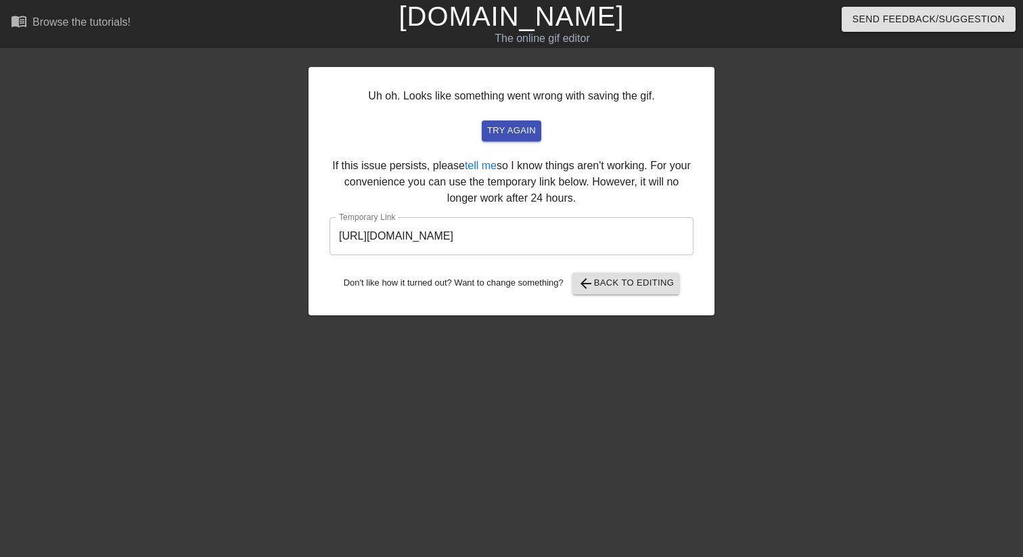
click at [653, 236] on input "[URL][DOMAIN_NAME]" at bounding box center [512, 236] width 364 height 38
click at [619, 290] on span "arrow_back Back to Editing" at bounding box center [626, 283] width 97 height 16
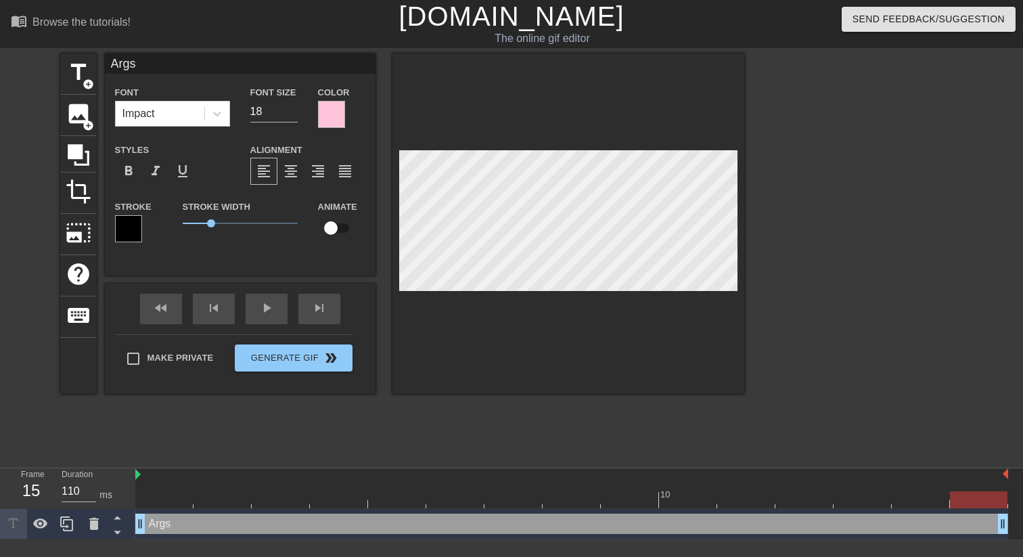
click at [330, 112] on div at bounding box center [331, 114] width 27 height 27
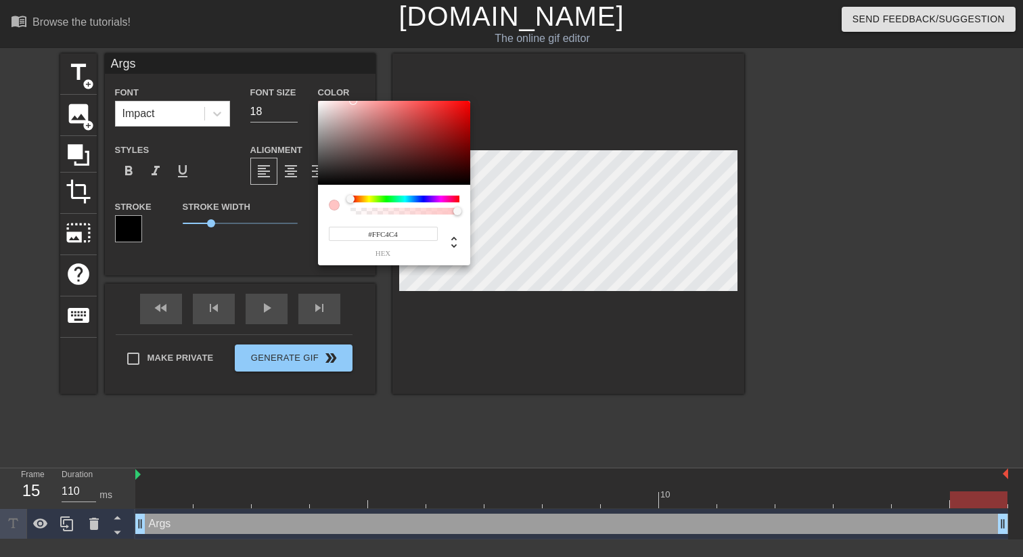
drag, startPoint x: 355, startPoint y: 202, endPoint x: 313, endPoint y: 196, distance: 43.0
click at [312, 196] on div "#FFC4C4 hex" at bounding box center [511, 278] width 1023 height 557
type input "#FF2020"
drag, startPoint x: 445, startPoint y: 114, endPoint x: 451, endPoint y: 95, distance: 19.7
click at [451, 95] on div "#FF2020 hex" at bounding box center [511, 278] width 1023 height 557
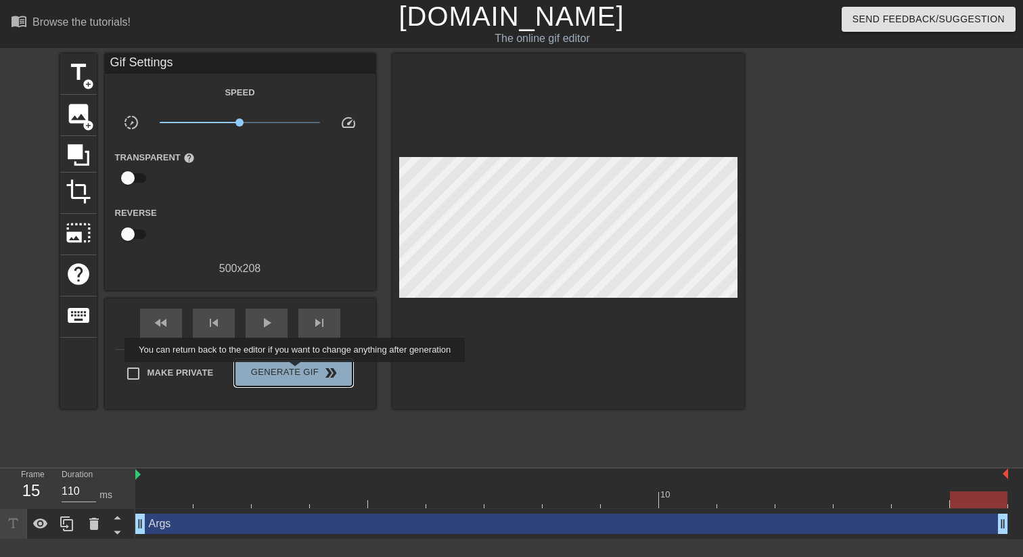
click at [304, 372] on span "Generate Gif double_arrow" at bounding box center [293, 373] width 106 height 16
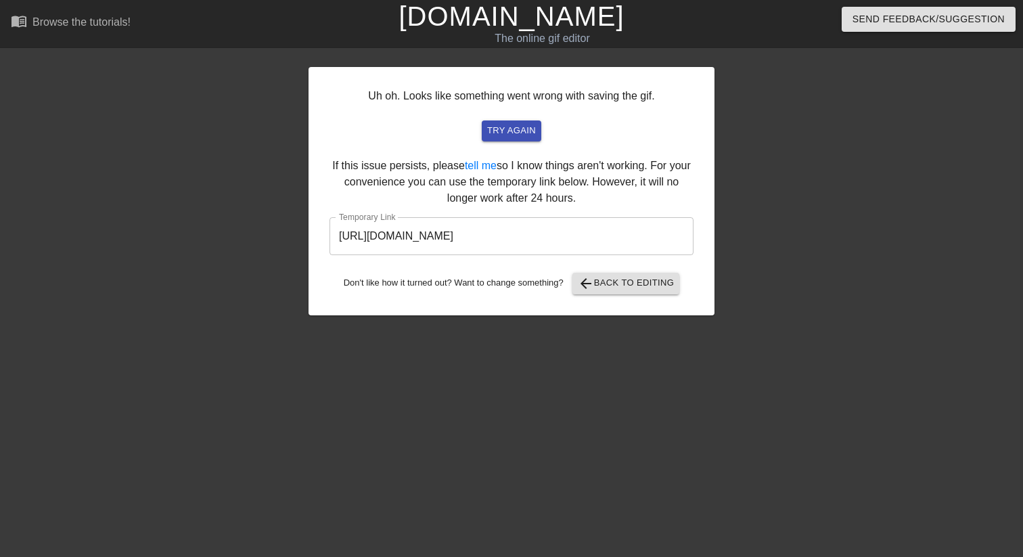
click at [659, 233] on input "[URL][DOMAIN_NAME]" at bounding box center [512, 236] width 364 height 38
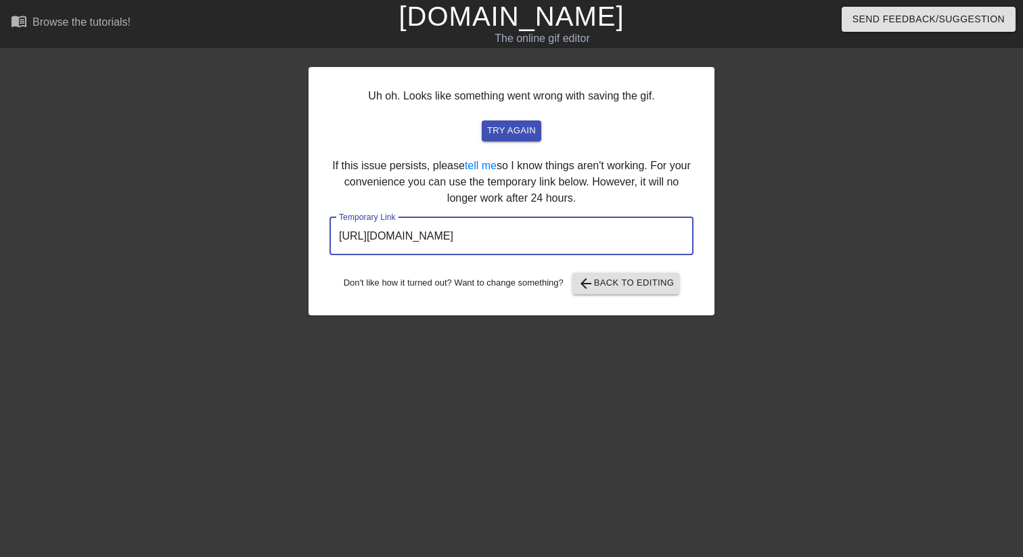
click at [537, 240] on input "[URL][DOMAIN_NAME]" at bounding box center [512, 236] width 364 height 38
click at [615, 284] on span "arrow_back Back to Editing" at bounding box center [626, 283] width 97 height 16
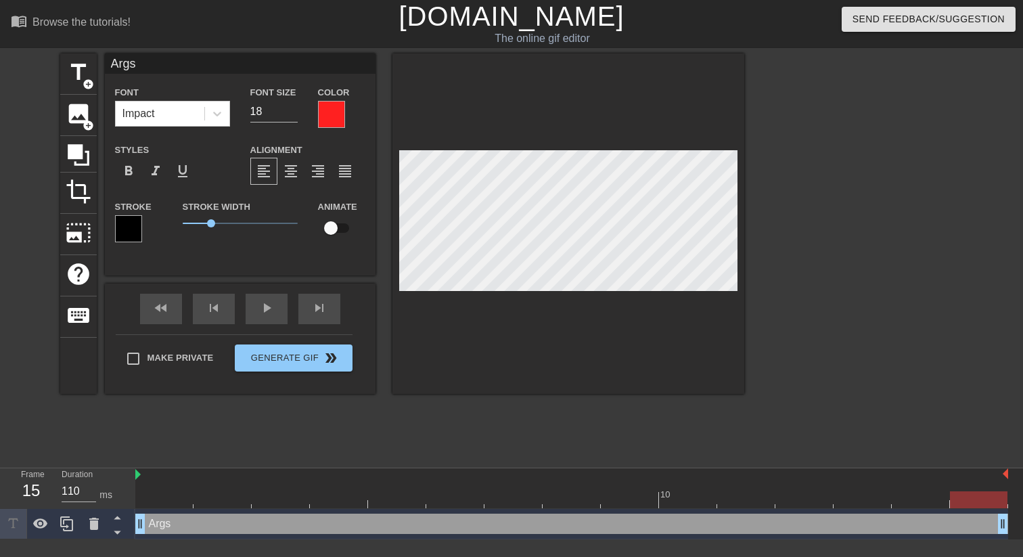
click at [335, 116] on div at bounding box center [331, 114] width 27 height 27
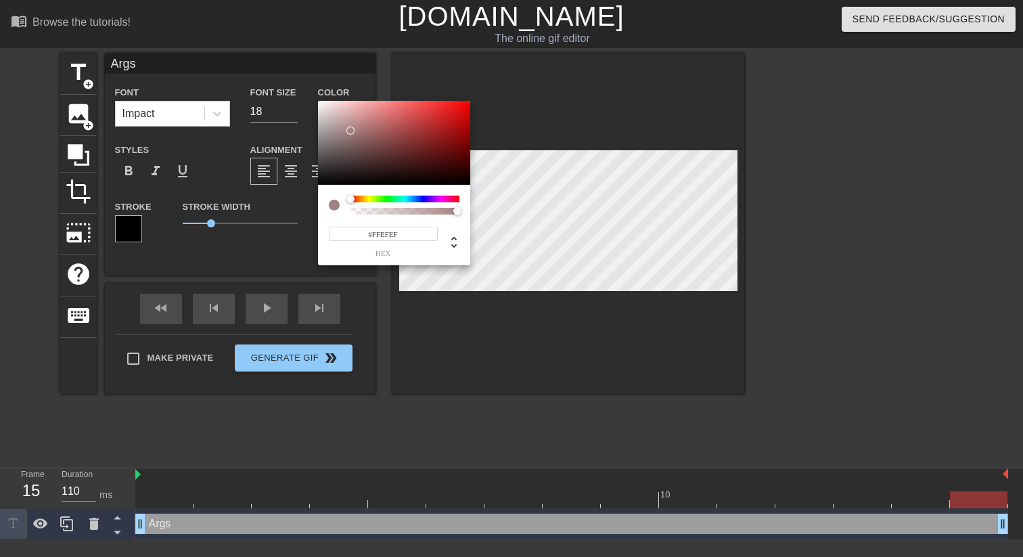
type input "#FFFFFF"
drag, startPoint x: 371, startPoint y: 123, endPoint x: 296, endPoint y: 60, distance: 97.1
click at [296, 60] on div "#FFFFFF hex" at bounding box center [511, 278] width 1023 height 557
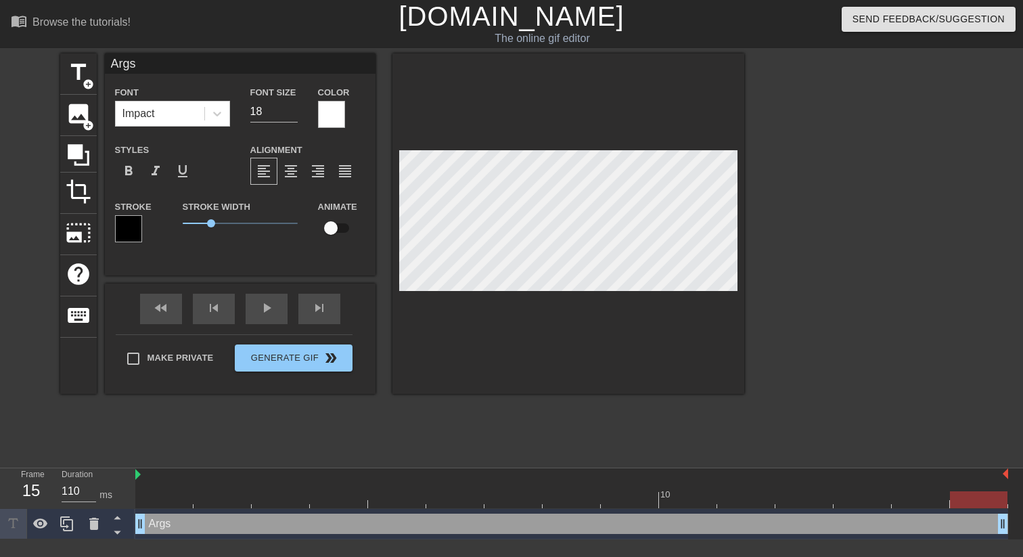
click at [214, 238] on div "Stroke Width 1.25" at bounding box center [240, 226] width 135 height 56
click at [337, 233] on input "checkbox" at bounding box center [330, 228] width 77 height 26
checkbox input "true"
click at [826, 269] on div at bounding box center [862, 256] width 203 height 406
click at [264, 106] on input "18" at bounding box center [273, 112] width 47 height 22
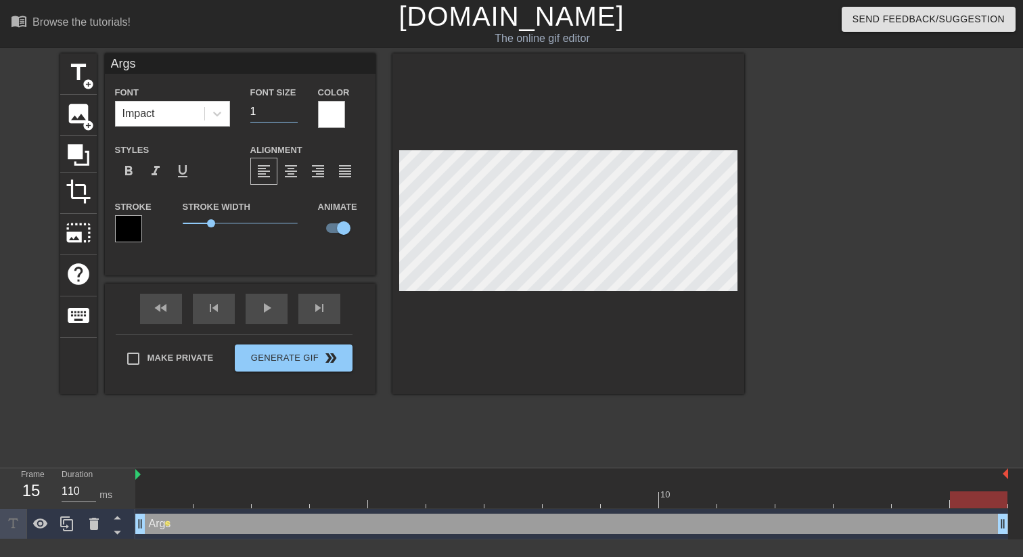
type input "16"
click at [795, 242] on div at bounding box center [862, 256] width 203 height 406
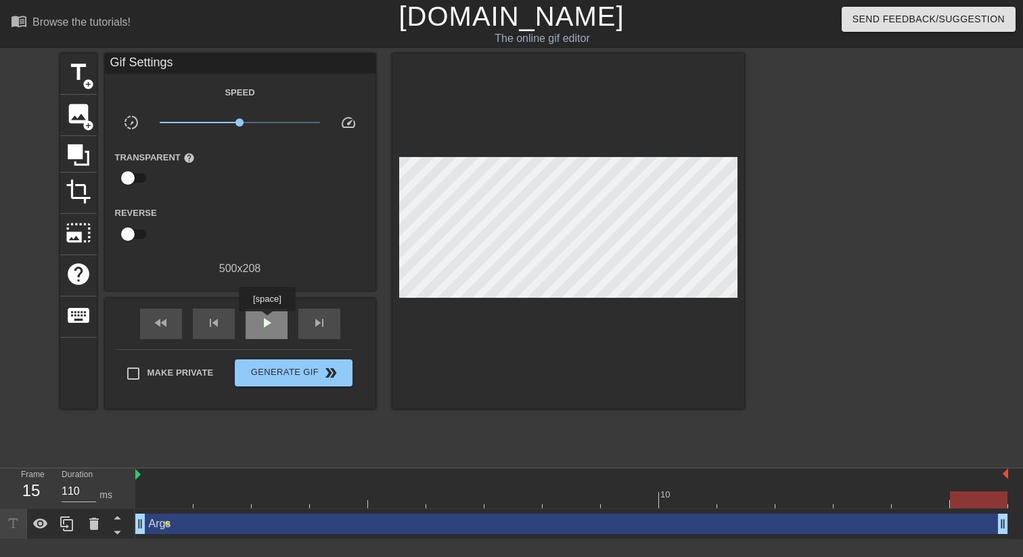
click at [269, 321] on span "play_arrow" at bounding box center [267, 323] width 16 height 16
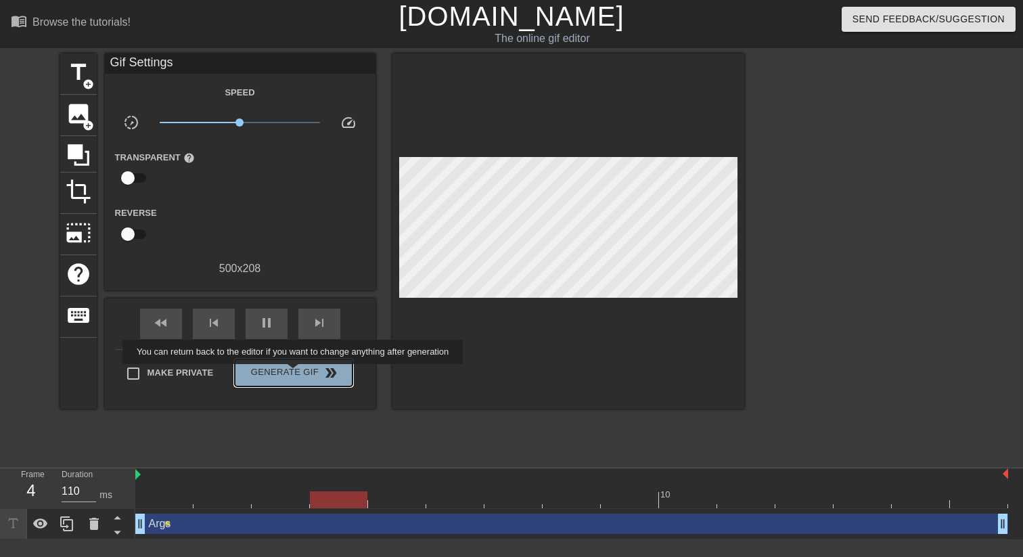
click at [302, 374] on span "Generate Gif double_arrow" at bounding box center [293, 373] width 106 height 16
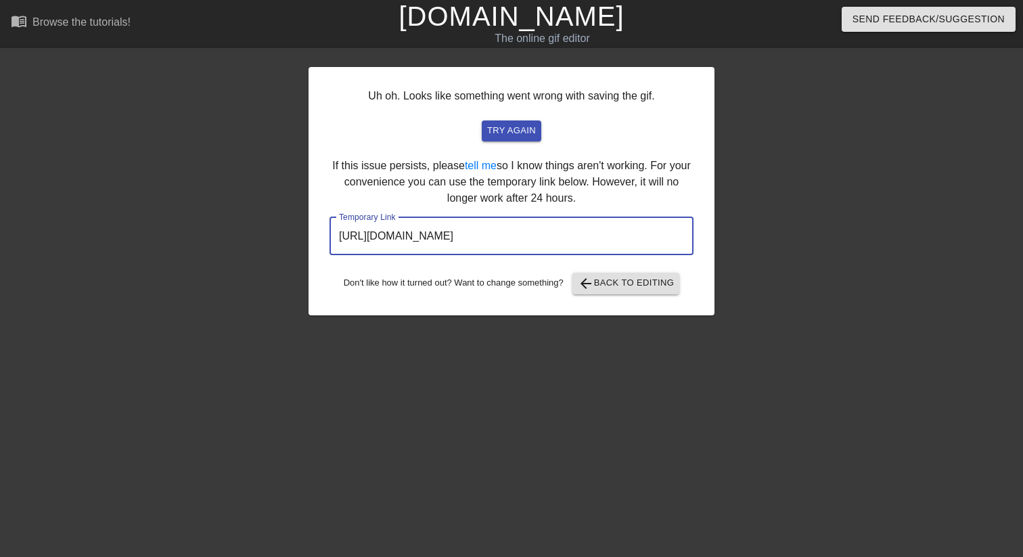
drag, startPoint x: 645, startPoint y: 234, endPoint x: 246, endPoint y: 234, distance: 399.3
click at [246, 234] on div "Uh oh. Looks like something went wrong with saving the gif. try again If this i…" at bounding box center [511, 256] width 1023 height 406
click at [625, 288] on span "arrow_back Back to Editing" at bounding box center [626, 283] width 97 height 16
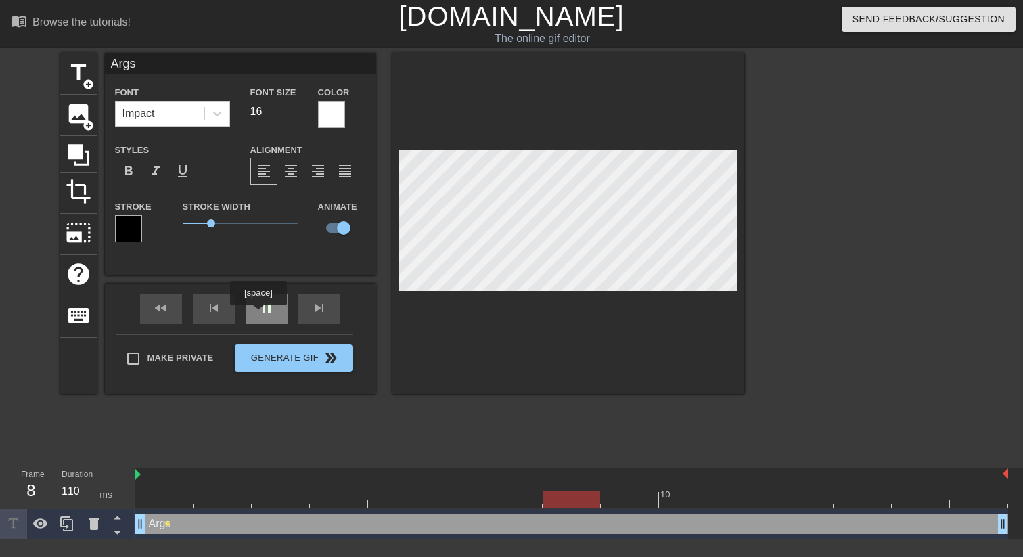
click at [263, 311] on div "pause" at bounding box center [267, 309] width 42 height 30
click at [276, 113] on input "16" at bounding box center [273, 112] width 47 height 22
type input "18"
click at [812, 225] on div at bounding box center [862, 256] width 203 height 406
click at [844, 289] on div at bounding box center [862, 256] width 203 height 406
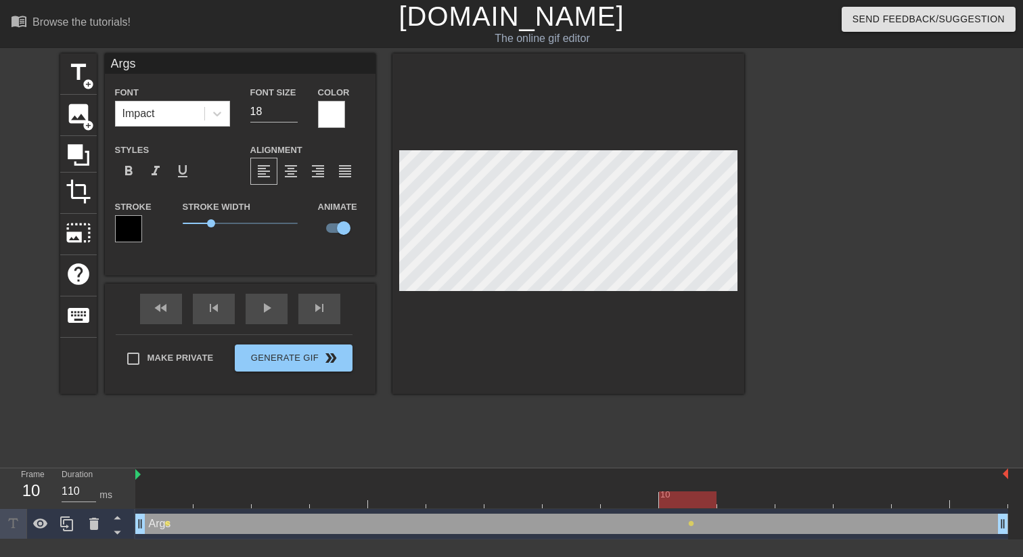
click at [831, 389] on div at bounding box center [862, 256] width 203 height 406
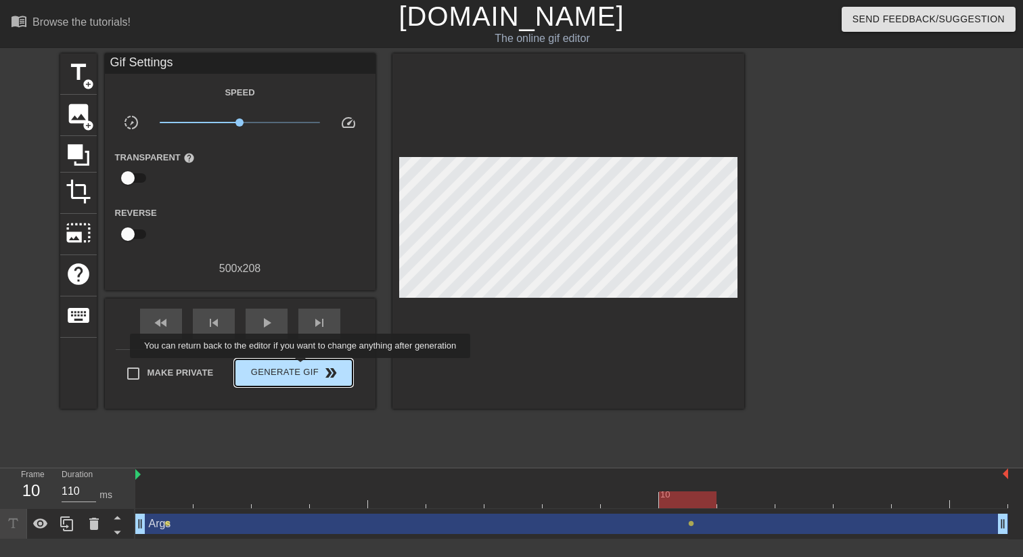
click at [309, 368] on span "Generate Gif double_arrow" at bounding box center [293, 373] width 106 height 16
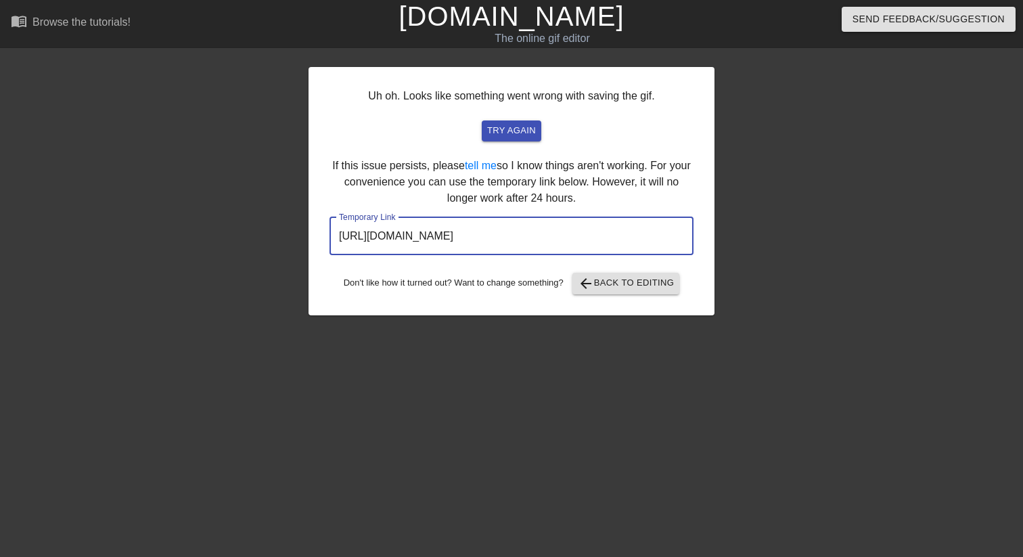
click at [614, 234] on input "[URL][DOMAIN_NAME]" at bounding box center [512, 236] width 364 height 38
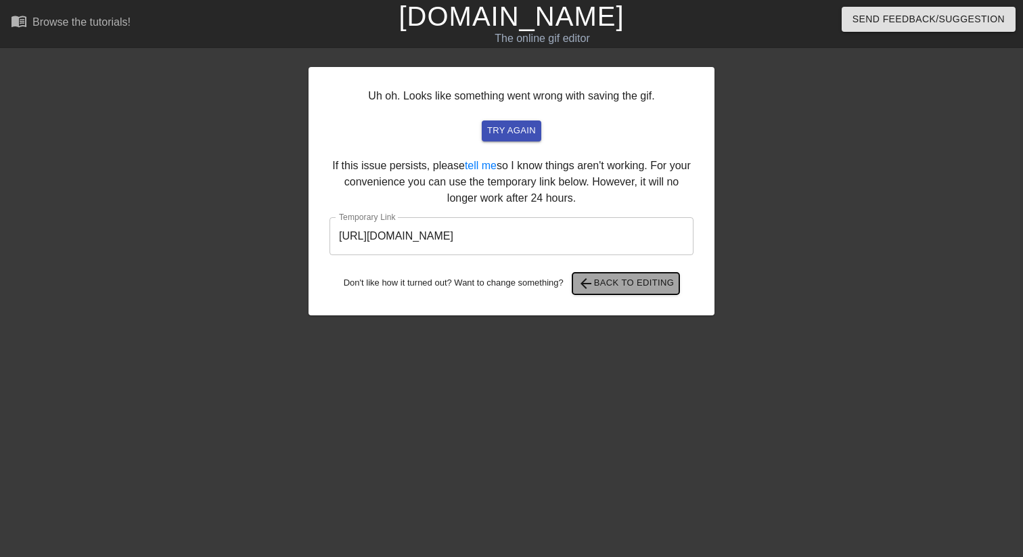
click at [638, 290] on span "arrow_back Back to Editing" at bounding box center [626, 283] width 97 height 16
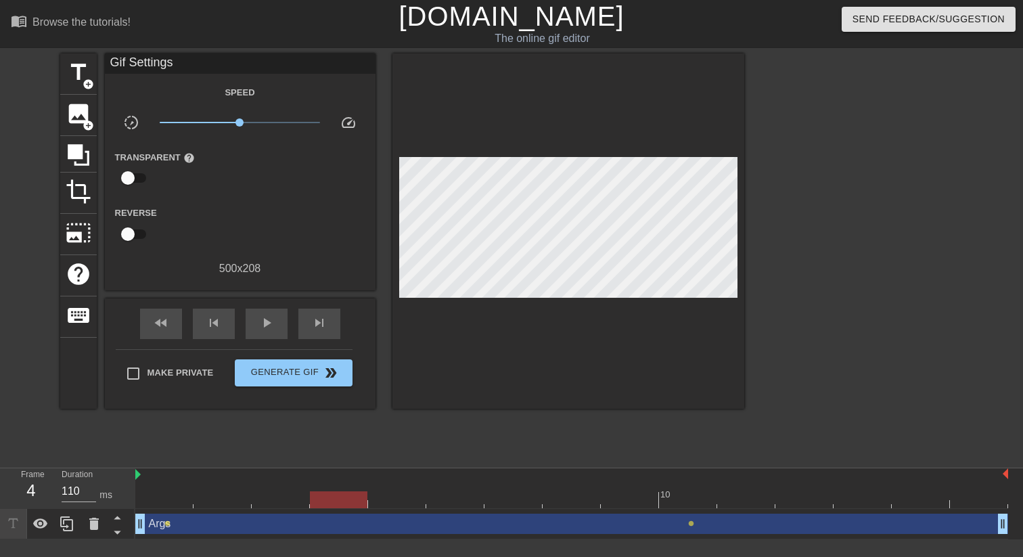
drag, startPoint x: 974, startPoint y: 501, endPoint x: 335, endPoint y: 514, distance: 639.1
click at [335, 514] on div "10 Args drag_handle drag_handle lens lens" at bounding box center [579, 503] width 888 height 71
click at [283, 523] on div "Args drag_handle drag_handle" at bounding box center [571, 524] width 873 height 20
click at [168, 522] on span "lens" at bounding box center [167, 524] width 6 height 6
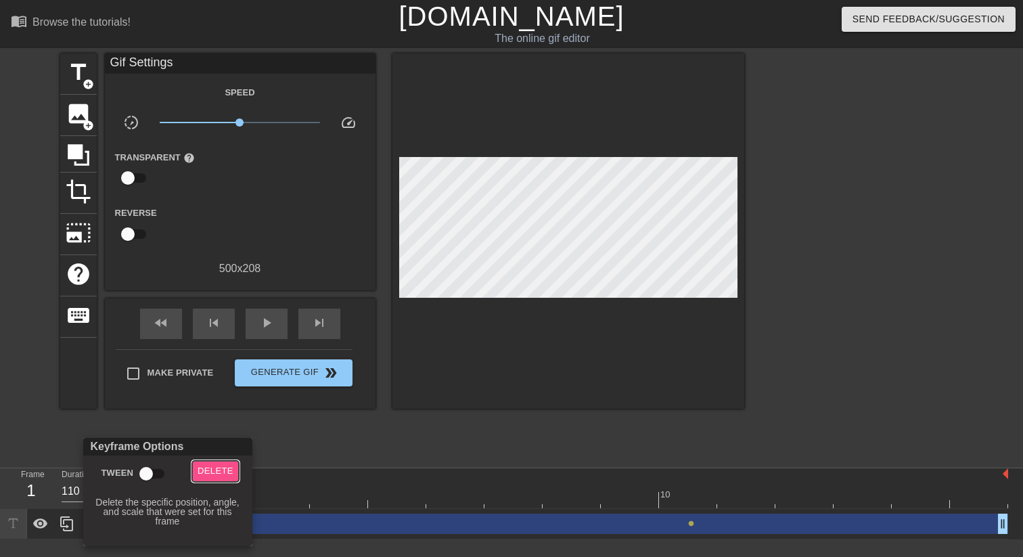
click at [215, 470] on span "Delete" at bounding box center [216, 472] width 36 height 16
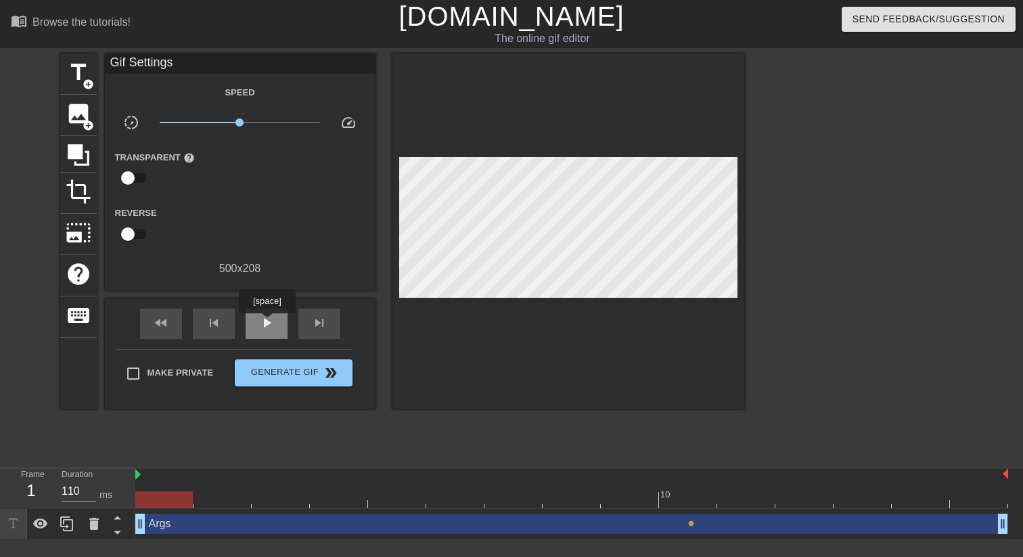
click at [269, 323] on span "play_arrow" at bounding box center [267, 323] width 16 height 16
click at [269, 323] on span "pause" at bounding box center [267, 323] width 16 height 16
click at [692, 524] on span "lens" at bounding box center [691, 524] width 6 height 6
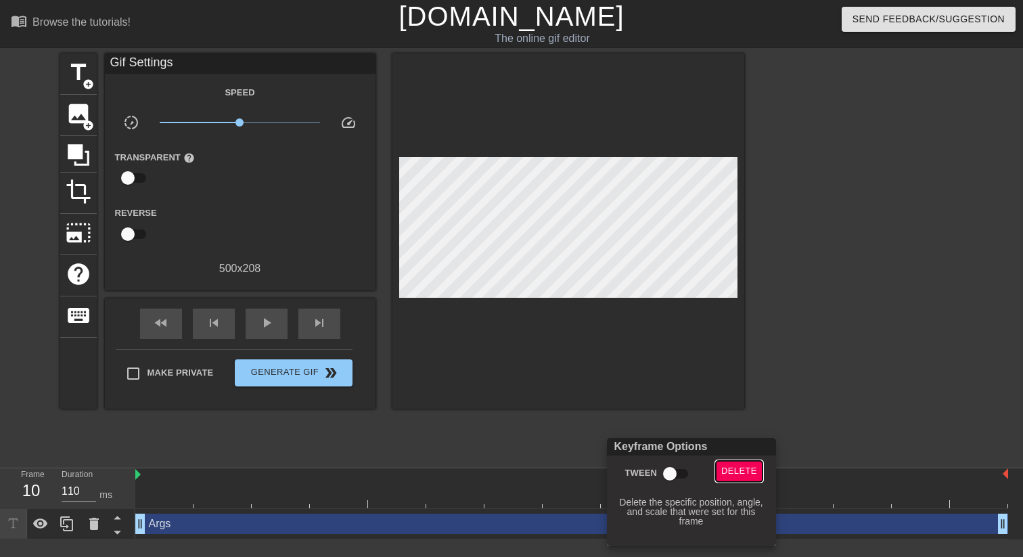
click at [736, 471] on span "Delete" at bounding box center [740, 472] width 36 height 16
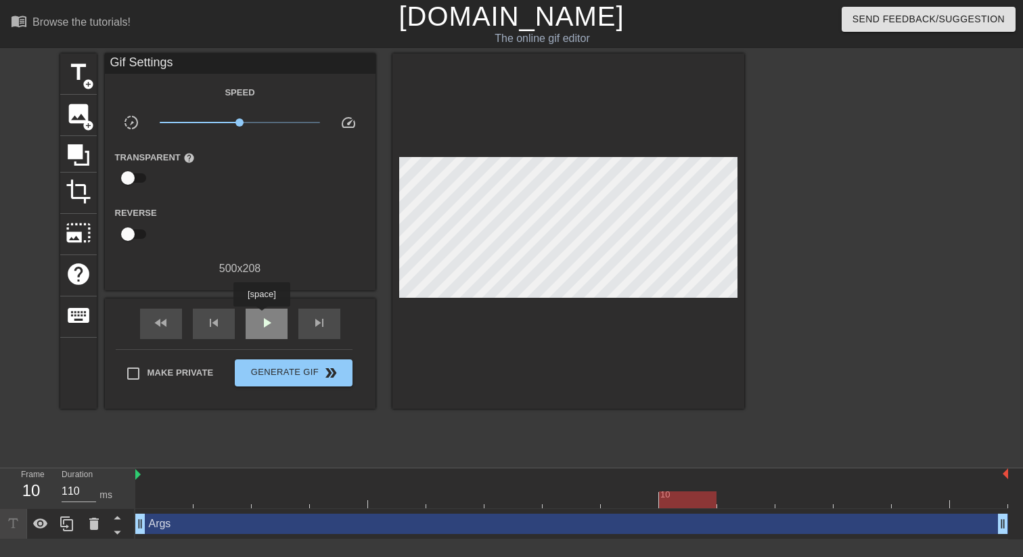
click at [270, 324] on span "play_arrow" at bounding box center [267, 323] width 16 height 16
click at [270, 324] on span "pause" at bounding box center [267, 323] width 16 height 16
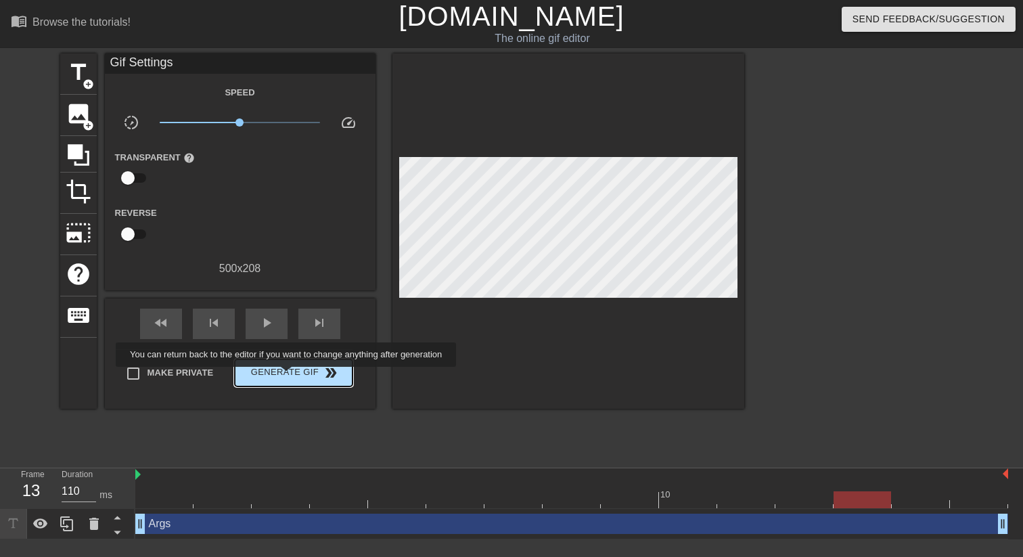
click at [296, 376] on span "Generate Gif double_arrow" at bounding box center [293, 373] width 106 height 16
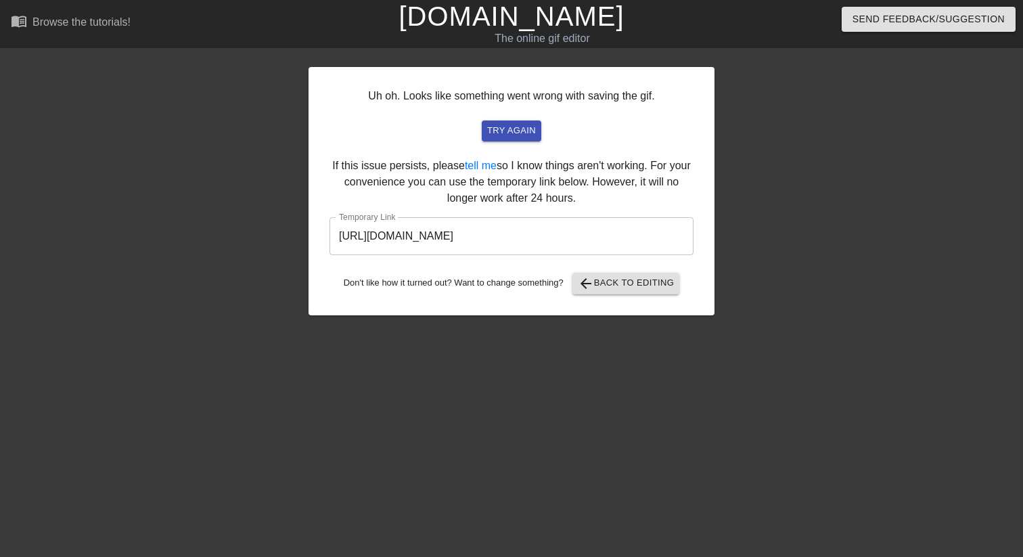
click at [608, 237] on input "[URL][DOMAIN_NAME]" at bounding box center [512, 236] width 364 height 38
